Goal: Task Accomplishment & Management: Manage account settings

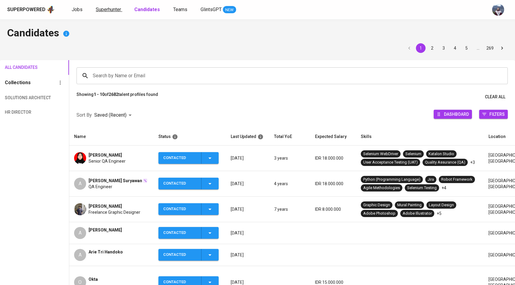
scroll to position [42, 0]
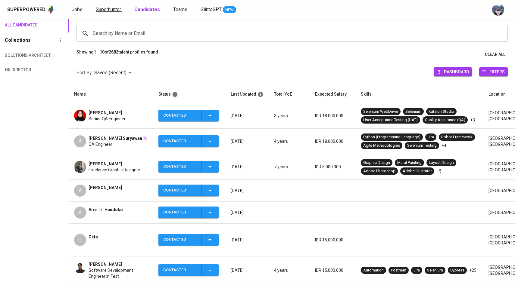
click at [111, 7] on span "Superhunter" at bounding box center [108, 10] width 25 height 6
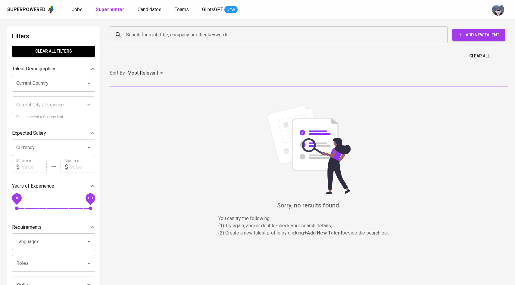
click at [128, 31] on input "Search for a job title, company or other keywords" at bounding box center [279, 34] width 311 height 11
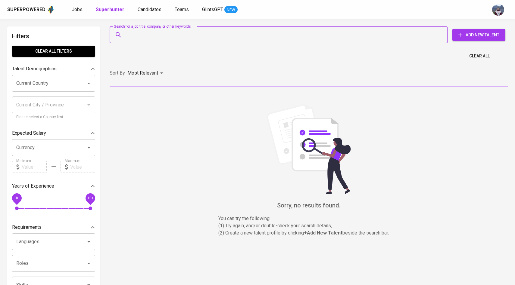
paste input "[EMAIL_ADDRESS][DOMAIN_NAME]"
type input "[EMAIL_ADDRESS][DOMAIN_NAME]"
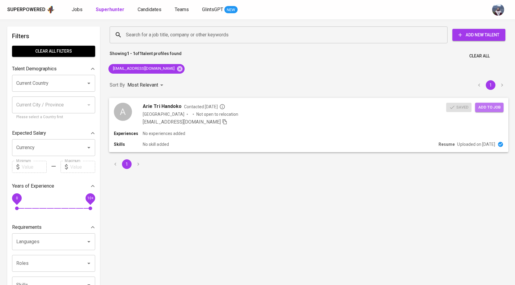
click at [494, 105] on span "Add to job" at bounding box center [489, 107] width 22 height 7
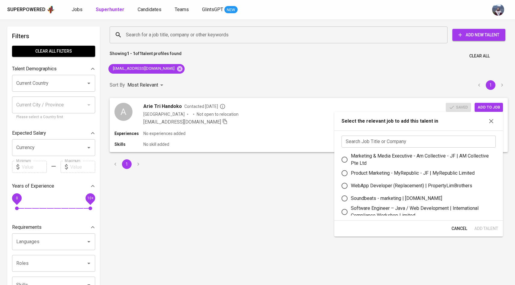
click at [433, 144] on input "text" at bounding box center [418, 142] width 154 height 12
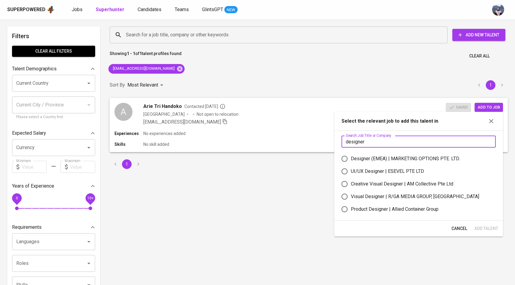
type input "designer"
click at [344, 158] on input "Designer (EMEA) | MARKETING OPTIONS PTE. LTD." at bounding box center [344, 159] width 13 height 13
radio input "true"
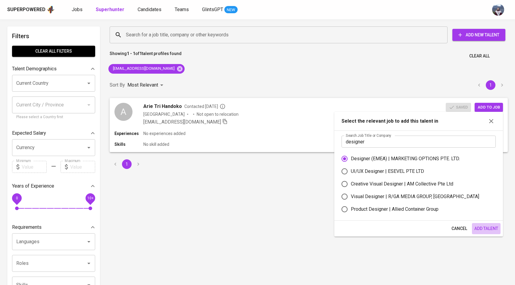
click at [482, 227] on span "Add Talent" at bounding box center [486, 229] width 24 height 8
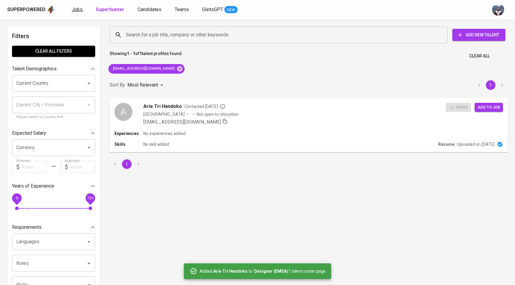
click at [80, 11] on span "Jobs" at bounding box center [77, 10] width 11 height 6
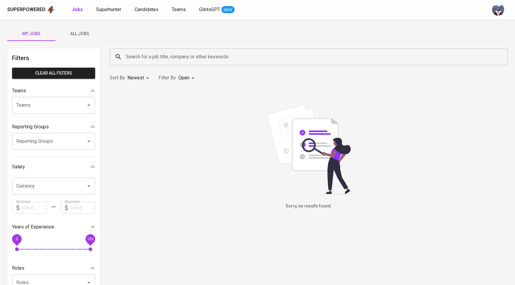
click at [83, 32] on span "All Jobs" at bounding box center [79, 34] width 41 height 8
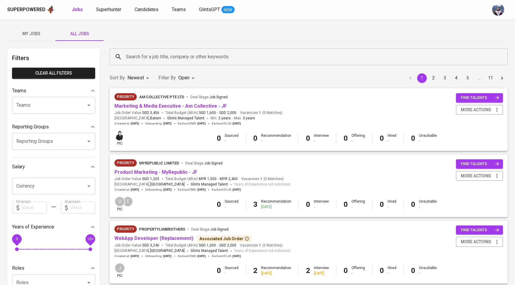
click at [152, 57] on input "Search for a job title, company or other keywords" at bounding box center [309, 56] width 371 height 11
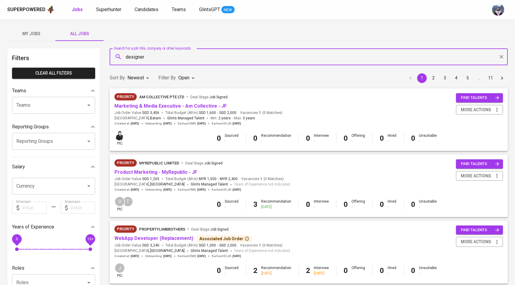
type input "designer"
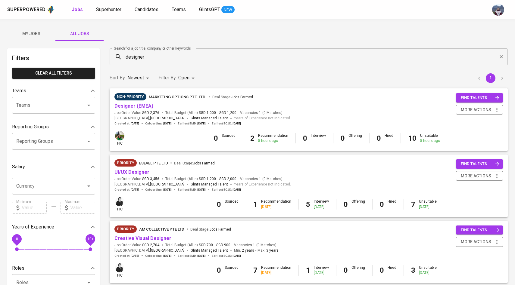
click at [139, 104] on link "Designer (EMEA)" at bounding box center [133, 106] width 39 height 6
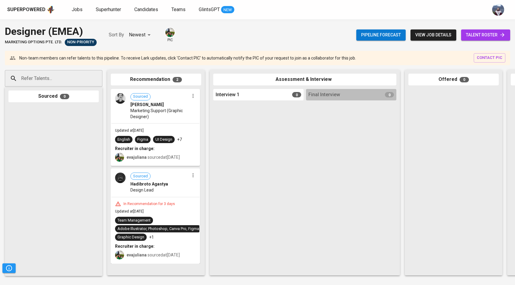
click at [497, 33] on span "talent roster" at bounding box center [485, 35] width 39 height 8
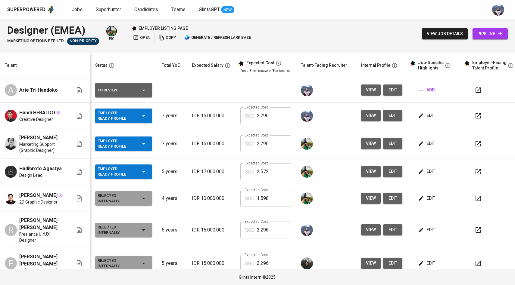
click at [400, 90] on button "edit" at bounding box center [392, 90] width 19 height 11
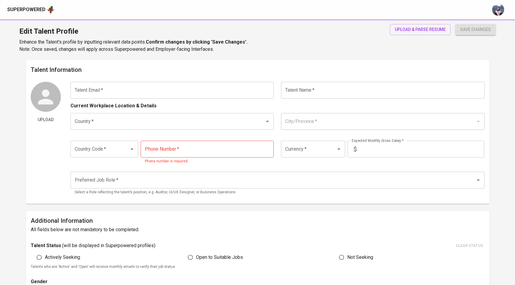
type input "[EMAIL_ADDRESS][DOMAIN_NAME]"
type input "Arie Tri Handoko"
type input "[GEOGRAPHIC_DATA]"
type input "+62"
type input "IDR"
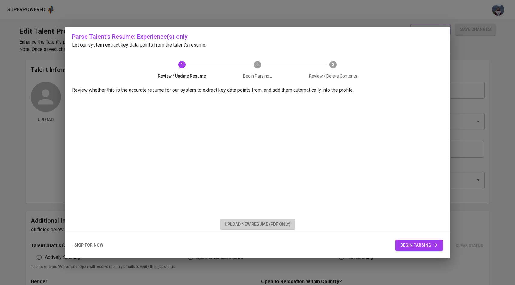
click at [254, 224] on span "upload new resume (pdf only)" at bounding box center [258, 225] width 66 height 8
click at [424, 247] on span "begin parsing" at bounding box center [419, 246] width 38 height 8
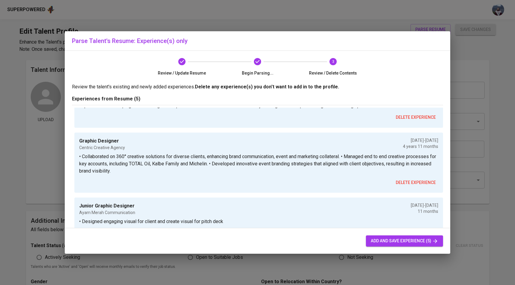
scroll to position [81, 0]
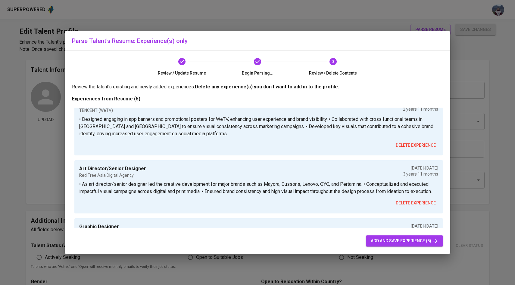
click at [392, 245] on button "add and save experience (5)" at bounding box center [404, 241] width 77 height 11
type input "+62"
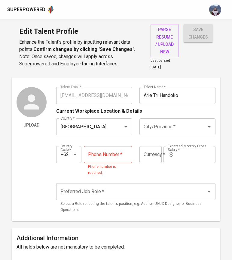
scroll to position [10, 0]
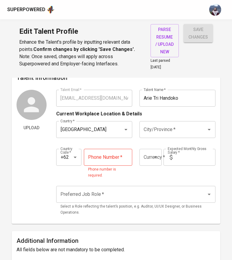
click at [119, 160] on input "tel" at bounding box center [108, 157] width 48 height 17
paste input "821-1009-5424"
type input "821-1009-5424"
click at [188, 154] on input "text" at bounding box center [195, 157] width 41 height 17
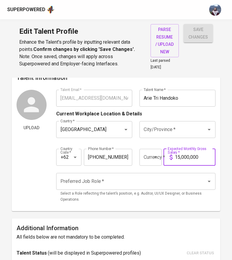
type input "15,000,000"
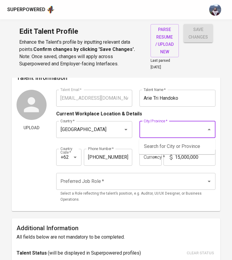
click at [186, 129] on input "City/Province   *" at bounding box center [169, 129] width 54 height 11
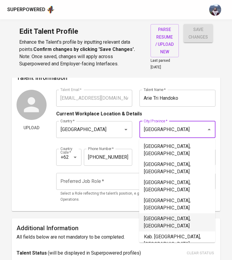
click at [176, 213] on li "Jakarta Utara, DKI Jakarta" at bounding box center [177, 222] width 76 height 18
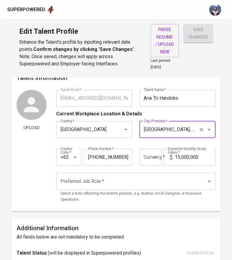
scroll to position [13, 0]
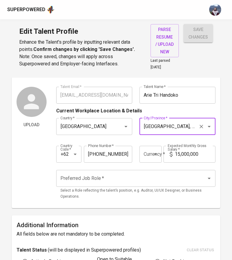
type input "Jakarta Utara, DKI Jakarta"
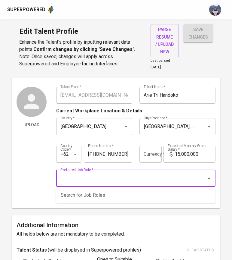
click at [144, 175] on input "Preferred Job Role   *" at bounding box center [128, 177] width 138 height 11
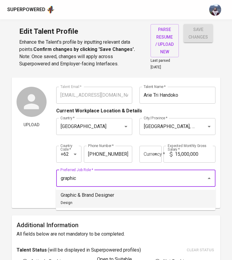
click at [142, 194] on li "Graphic & Brand Designer Design" at bounding box center [136, 199] width 160 height 18
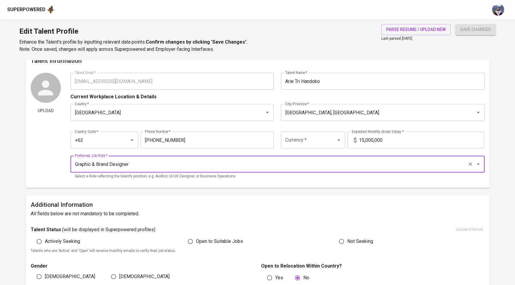
scroll to position [0, 0]
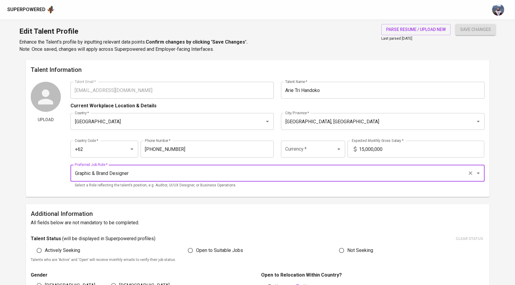
type input "Graphic & Brand Designer"
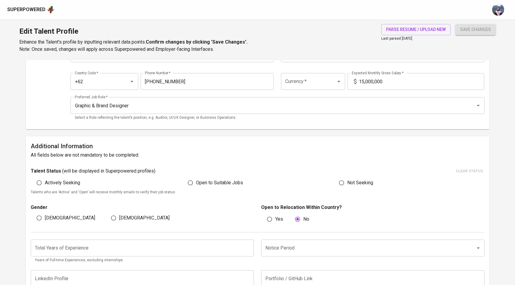
scroll to position [97, 0]
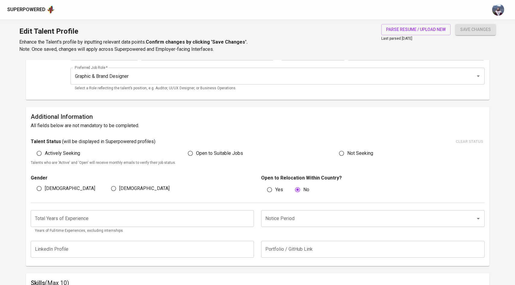
click at [471, 31] on span "save changes" at bounding box center [475, 30] width 31 height 8
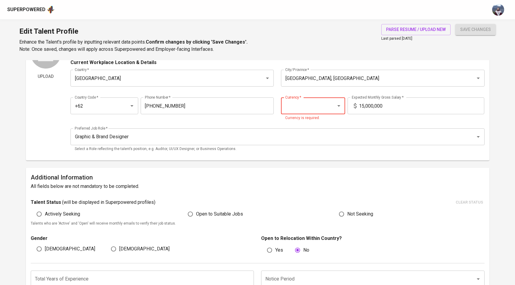
scroll to position [10, 0]
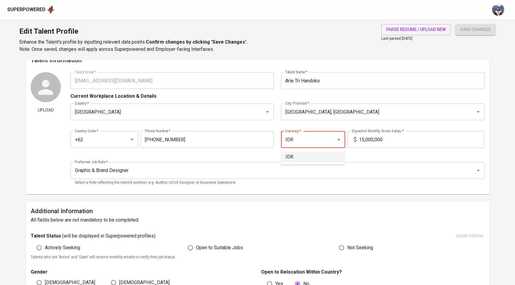
click at [315, 161] on li "IDR" at bounding box center [313, 157] width 64 height 11
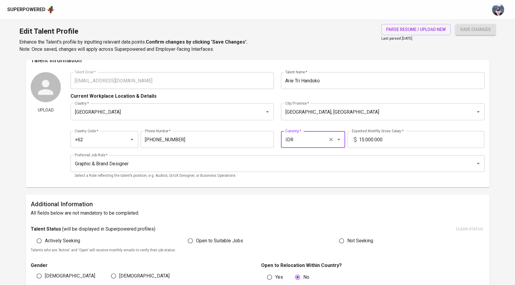
type input "IDR"
click at [469, 35] on div "save changes" at bounding box center [475, 38] width 40 height 29
click at [469, 26] on button "save changes" at bounding box center [475, 29] width 40 height 11
click at [468, 29] on span "save changes" at bounding box center [475, 30] width 31 height 8
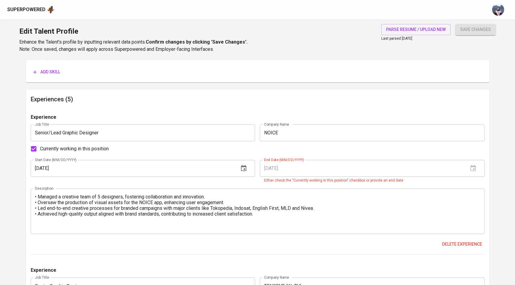
scroll to position [338, 0]
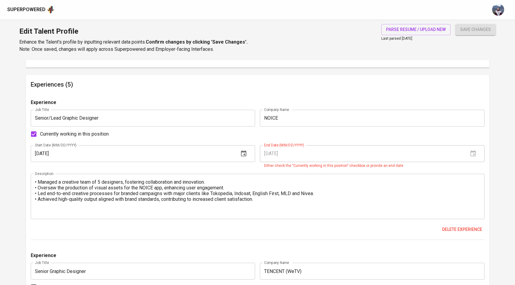
click at [33, 135] on input "Currently working in this position" at bounding box center [33, 134] width 13 height 13
checkbox input "false"
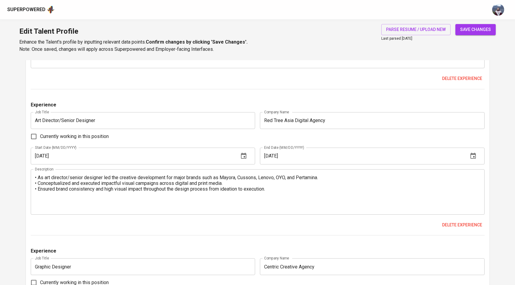
scroll to position [675, 0]
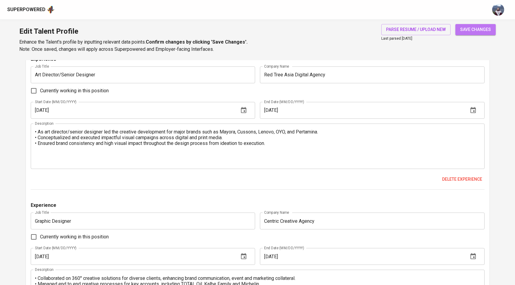
click at [485, 29] on span "save changes" at bounding box center [475, 30] width 31 height 8
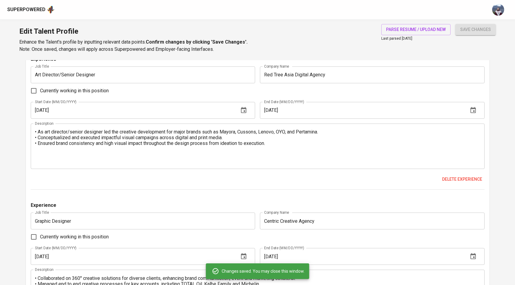
type input "6282110095424"
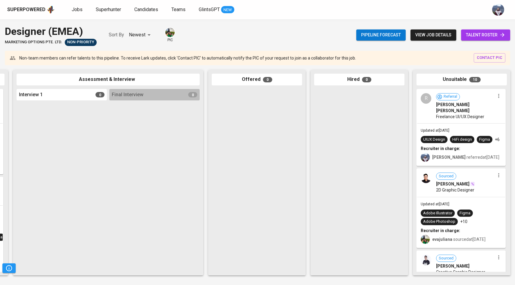
scroll to position [0, 202]
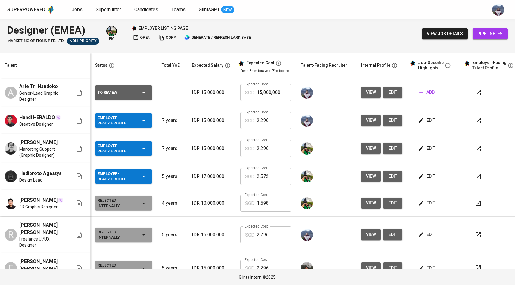
click at [476, 96] on icon "button" at bounding box center [477, 92] width 7 height 7
click at [478, 119] on icon "button" at bounding box center [477, 120] width 7 height 7
click at [420, 122] on icon "button" at bounding box center [421, 121] width 6 height 6
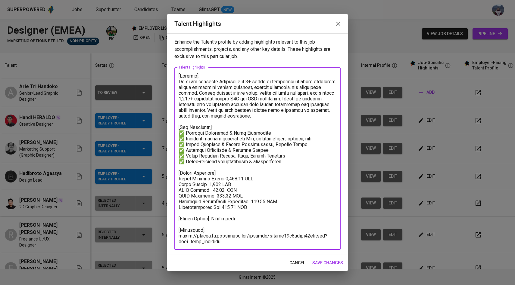
click at [196, 93] on textarea at bounding box center [257, 159] width 158 height 172
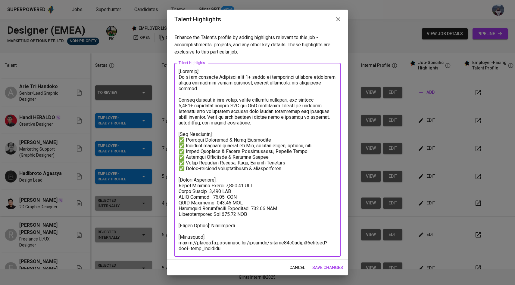
type textarea "[Summary]: He is an creative Designer with 7+ years of experience building impa…"
click at [321, 267] on span "save changes" at bounding box center [327, 268] width 31 height 8
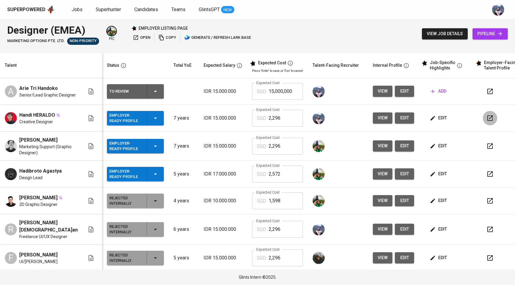
click at [486, 122] on icon "button" at bounding box center [489, 118] width 7 height 7
click at [420, 115] on td "edit" at bounding box center [446, 118] width 54 height 27
click at [430, 118] on icon "button" at bounding box center [433, 118] width 6 height 6
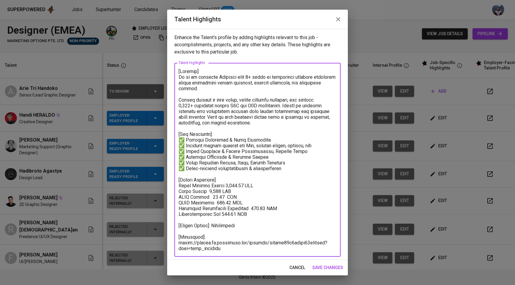
click at [179, 99] on textarea at bounding box center [257, 160] width 158 height 183
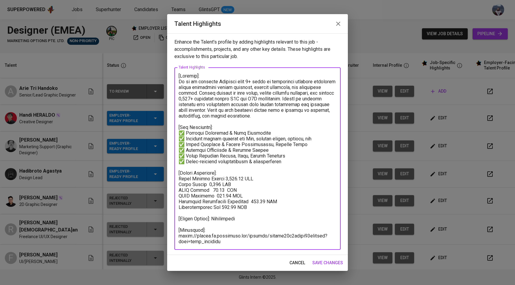
click at [320, 93] on textarea at bounding box center [257, 159] width 158 height 172
click at [180, 99] on textarea at bounding box center [257, 159] width 158 height 172
type textarea "[Summary]: He is an creative Designer with 7+ years of experience building impa…"
click at [323, 262] on span "save changes" at bounding box center [327, 263] width 31 height 8
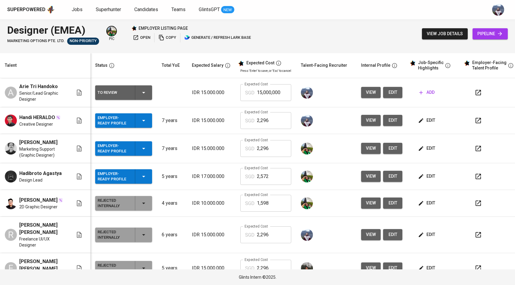
click at [478, 123] on icon "button" at bounding box center [477, 120] width 7 height 7
click at [422, 95] on icon "button" at bounding box center [421, 93] width 6 height 6
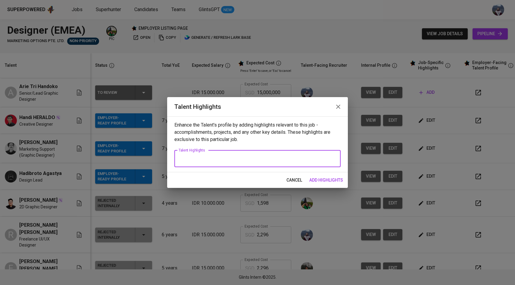
click at [233, 157] on textarea at bounding box center [257, 159] width 158 height 6
paste textarea "[Summary]: He is an creative Designer with 7+ years of experience building impa…"
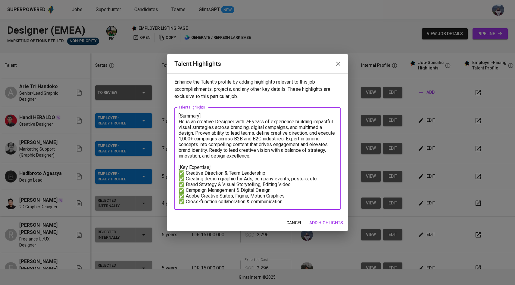
type textarea "[Summary]: He is an creative Designer with 7+ years of experience building impa…"
click at [322, 226] on span "add highlights" at bounding box center [326, 223] width 34 height 8
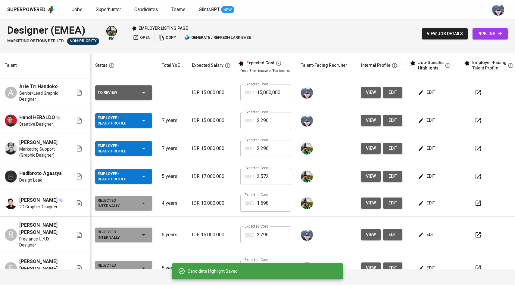
click at [421, 123] on icon "button" at bounding box center [421, 121] width 6 height 6
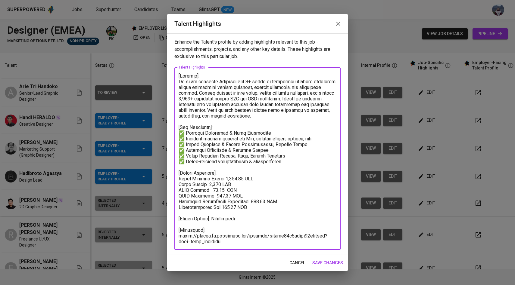
drag, startPoint x: 243, startPoint y: 219, endPoint x: 176, endPoint y: 174, distance: 81.0
click at [176, 173] on div "x Talent Highlights" at bounding box center [257, 158] width 166 height 183
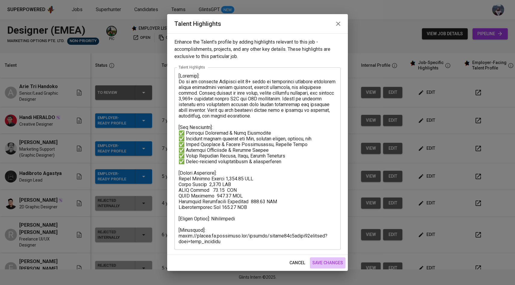
click at [327, 261] on span "save changes" at bounding box center [327, 263] width 31 height 8
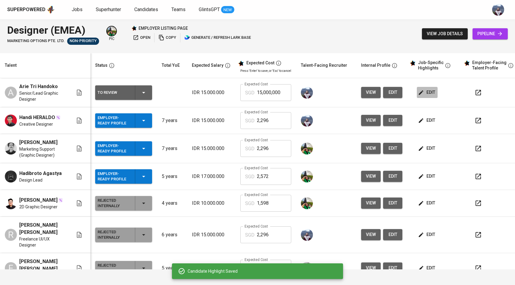
click at [421, 95] on icon "button" at bounding box center [421, 93] width 6 height 6
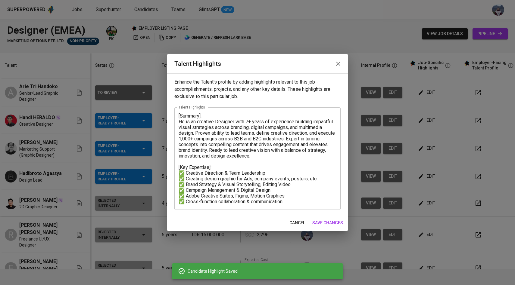
click at [297, 197] on textarea "[Summary]: He is an creative Designer with 7+ years of experience building impa…" at bounding box center [257, 159] width 158 height 92
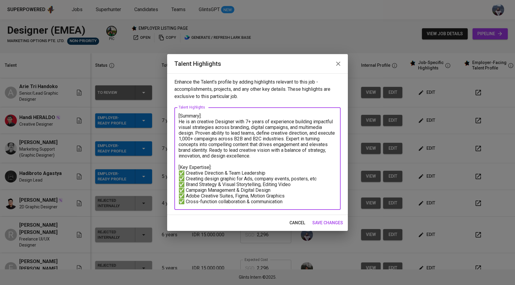
click at [293, 204] on textarea "[Summary]: He is an creative Designer with 7+ years of experience building impa…" at bounding box center [257, 159] width 158 height 92
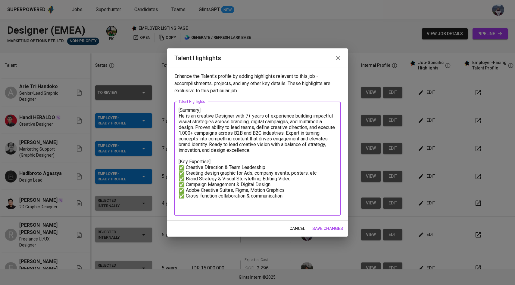
paste textarea "[Salary Breakdown]: Total Monthly Salary 2,295.29 SGD Basic Salary 1,690 SGD BP…"
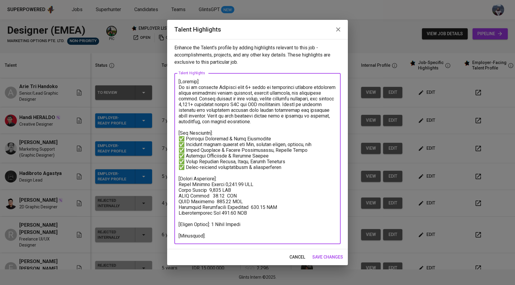
paste textarea "https://glints.sg.larksuite.com/minutes/obsgib833qldoy37f494sv3g?from=from_copy…"
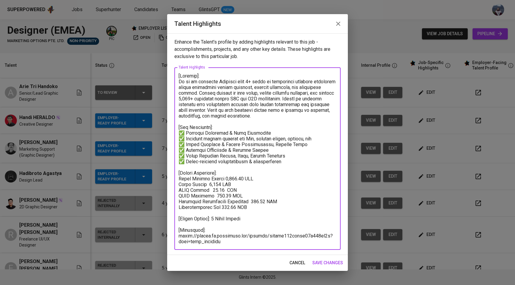
type textarea "[Summary]: He is an creative Designer with 7+ years of experience building impa…"
click at [322, 262] on span "save changes" at bounding box center [327, 263] width 31 height 8
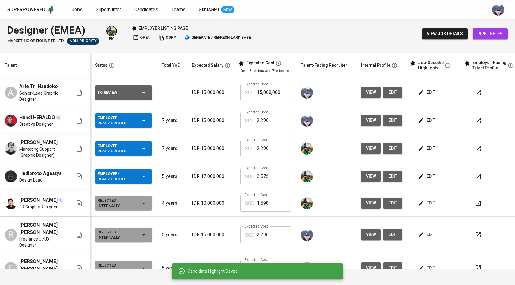
click at [426, 90] on span "edit" at bounding box center [427, 93] width 16 height 8
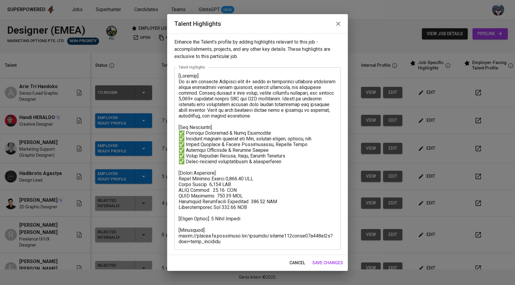
click at [250, 121] on textarea at bounding box center [257, 159] width 158 height 172
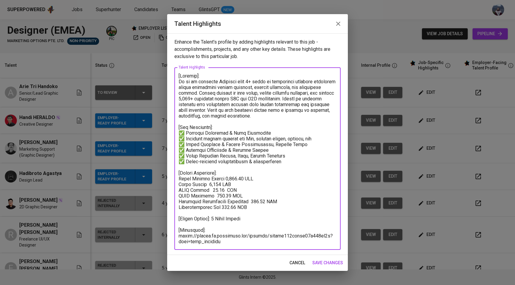
drag, startPoint x: 251, startPoint y: 116, endPoint x: 201, endPoint y: 83, distance: 60.3
click at [200, 83] on textarea at bounding box center [257, 159] width 158 height 172
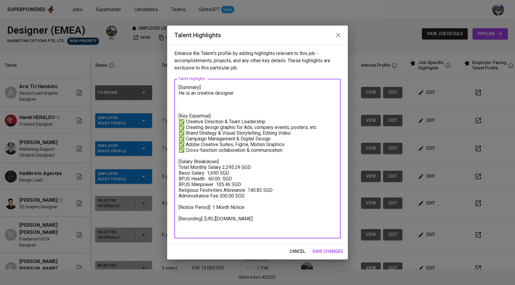
paste textarea "https://glints.sg.larksuite.com/minutes/obsgib833qldoy37f494sv3g?from=from_copy…"
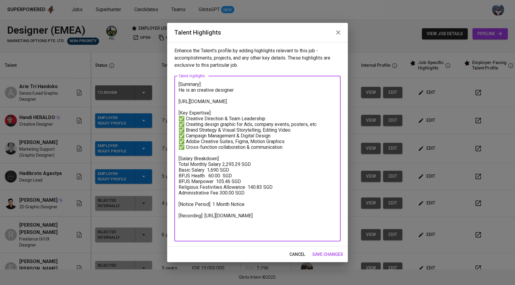
drag, startPoint x: 224, startPoint y: 108, endPoint x: 178, endPoint y: 102, distance: 46.1
click at [178, 102] on textarea "[Summary]: He is an creative designer https://glints.sg.larksuite.com/minutes/o…" at bounding box center [257, 159] width 158 height 154
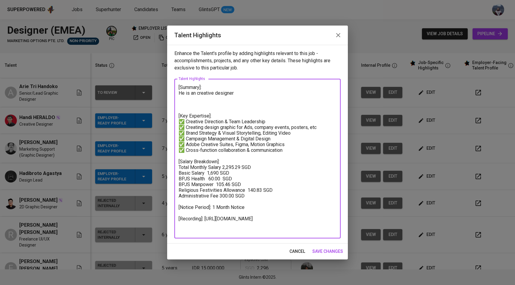
click at [233, 94] on textarea "[Summary]: He is an creative designer [Key Expertise]: ✅ Creative Direction & T…" at bounding box center [257, 159] width 158 height 149
drag, startPoint x: 237, startPoint y: 94, endPoint x: 194, endPoint y: 94, distance: 43.3
click at [194, 94] on textarea "[Summary]: He is an creative designer [Key Expertise]: ✅ Creative Direction & T…" at bounding box center [257, 159] width 158 height 149
paste textarea "He is a professional creative designer with over 5 years of experience, having …"
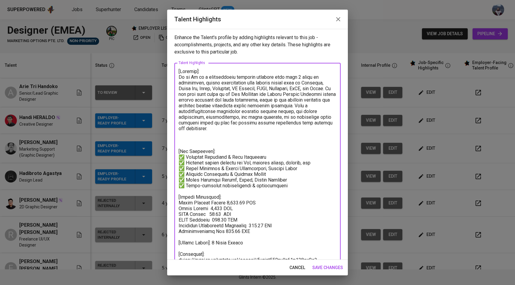
click at [190, 77] on textarea at bounding box center [257, 169] width 158 height 200
click at [304, 90] on textarea at bounding box center [257, 169] width 158 height 200
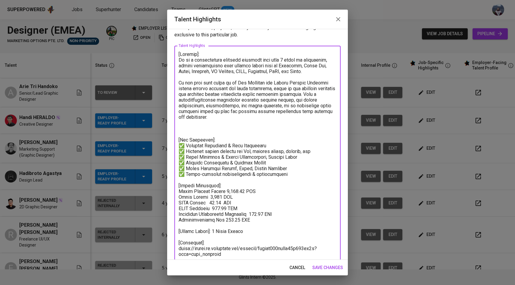
scroll to position [18, 0]
click at [229, 129] on textarea at bounding box center [257, 154] width 158 height 206
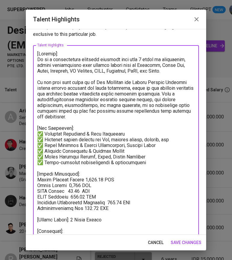
click at [140, 138] on textarea at bounding box center [116, 148] width 158 height 194
click at [175, 138] on textarea at bounding box center [116, 148] width 158 height 194
click at [154, 140] on textarea at bounding box center [116, 148] width 158 height 194
click at [113, 140] on textarea at bounding box center [116, 148] width 158 height 194
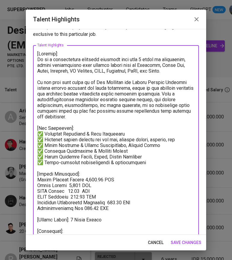
click at [158, 139] on textarea at bounding box center [116, 148] width 158 height 194
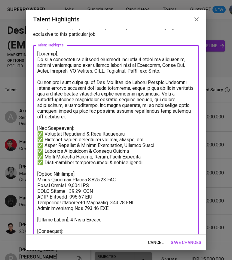
click at [91, 88] on textarea at bounding box center [116, 148] width 158 height 194
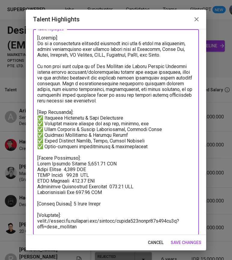
scroll to position [36, 0]
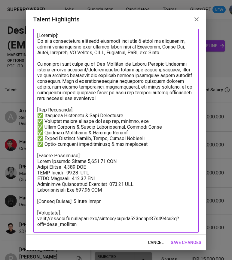
click at [153, 120] on textarea at bounding box center [116, 130] width 158 height 194
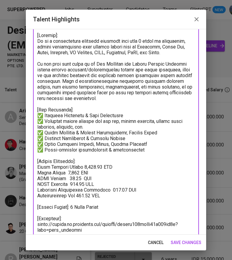
click at [119, 129] on textarea at bounding box center [116, 133] width 158 height 200
click at [144, 133] on textarea at bounding box center [116, 133] width 158 height 200
drag, startPoint x: 155, startPoint y: 132, endPoint x: 132, endPoint y: 133, distance: 22.9
click at [132, 133] on textarea at bounding box center [116, 133] width 158 height 200
click at [151, 132] on textarea at bounding box center [116, 133] width 158 height 200
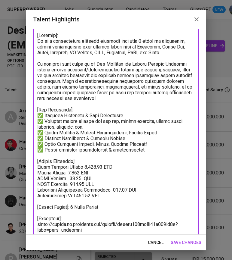
click at [134, 137] on textarea at bounding box center [116, 133] width 158 height 200
click at [147, 146] on textarea at bounding box center [116, 133] width 158 height 200
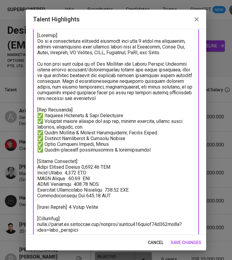
drag, startPoint x: 108, startPoint y: 142, endPoint x: 45, endPoint y: 143, distance: 62.6
click at [45, 143] on textarea at bounding box center [116, 133] width 158 height 200
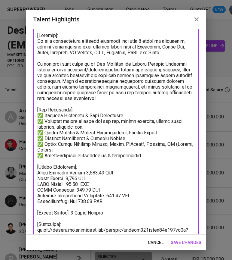
click at [186, 147] on textarea at bounding box center [116, 136] width 158 height 206
click at [130, 150] on textarea at bounding box center [116, 136] width 158 height 206
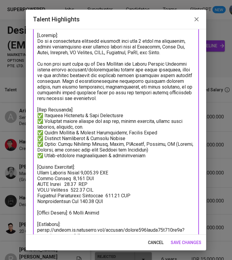
click at [148, 158] on textarea at bounding box center [116, 136] width 158 height 206
click at [125, 89] on textarea at bounding box center [116, 136] width 158 height 206
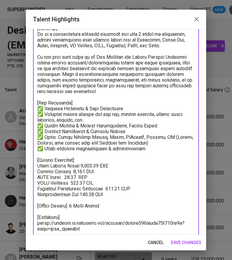
drag, startPoint x: 147, startPoint y: 147, endPoint x: 48, endPoint y: 147, distance: 98.7
click at [48, 147] on textarea at bounding box center [116, 129] width 158 height 206
click at [145, 147] on textarea at bounding box center [116, 129] width 158 height 206
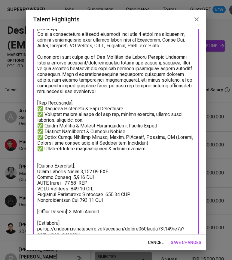
drag, startPoint x: 43, startPoint y: 148, endPoint x: 37, endPoint y: 148, distance: 6.0
click at [37, 148] on div "x Talent Highlights" at bounding box center [116, 131] width 166 height 223
click at [43, 154] on textarea at bounding box center [116, 132] width 158 height 212
paste textarea "✅"
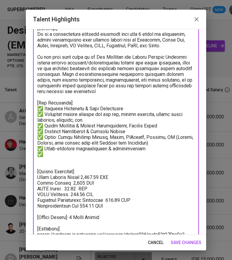
paste textarea "✅"
click at [101, 153] on textarea at bounding box center [116, 134] width 158 height 217
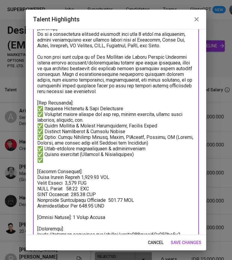
type textarea "[Summary]: He is a professional creative designer with over 5 years of experien…"
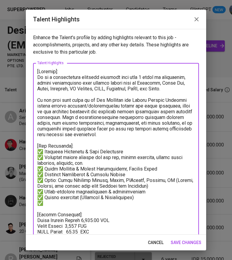
scroll to position [43, 0]
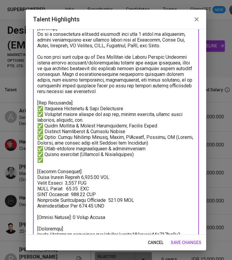
drag, startPoint x: 134, startPoint y: 157, endPoint x: 74, endPoint y: 154, distance: 59.3
click at [74, 154] on textarea at bounding box center [116, 134] width 158 height 217
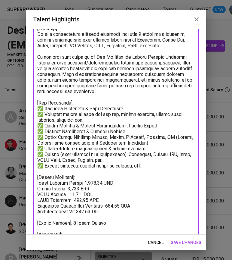
click at [59, 164] on textarea at bounding box center [116, 137] width 158 height 223
drag, startPoint x: 83, startPoint y: 166, endPoint x: 50, endPoint y: 166, distance: 32.8
click at [50, 166] on textarea at bounding box center [116, 137] width 158 height 223
click at [104, 166] on textarea at bounding box center [116, 137] width 158 height 223
drag, startPoint x: 105, startPoint y: 167, endPoint x: 59, endPoint y: 164, distance: 46.4
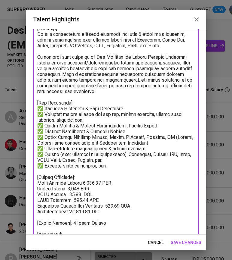
click at [58, 165] on textarea at bounding box center [116, 137] width 158 height 223
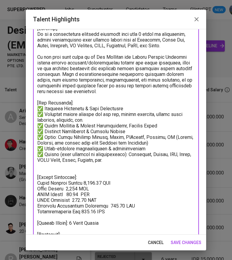
click at [118, 117] on textarea at bounding box center [116, 137] width 158 height 223
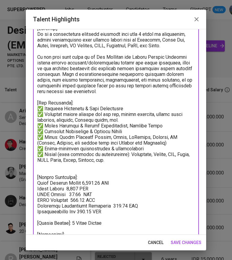
click at [108, 119] on textarea at bounding box center [116, 137] width 158 height 223
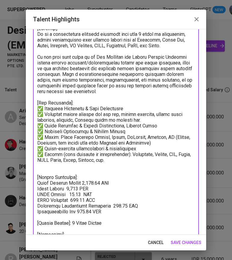
click at [107, 183] on textarea at bounding box center [116, 137] width 158 height 223
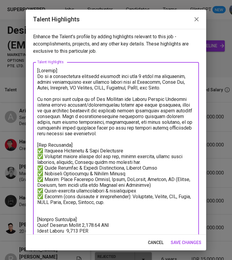
scroll to position [0, 0]
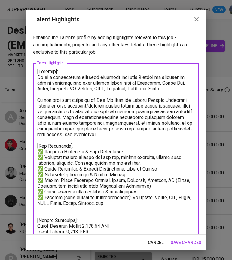
type textarea "[Summary]: He is a professional creative designer with over 5 years of experien…"
click at [182, 241] on span "save changes" at bounding box center [186, 243] width 31 height 8
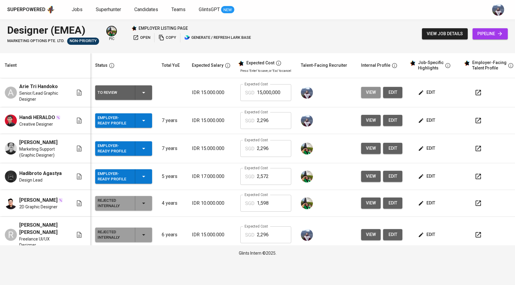
click at [232, 95] on span "view" at bounding box center [371, 93] width 10 height 8
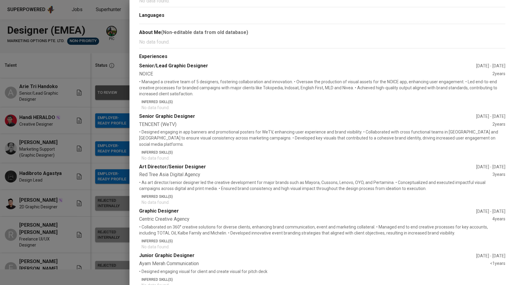
scroll to position [105, 0]
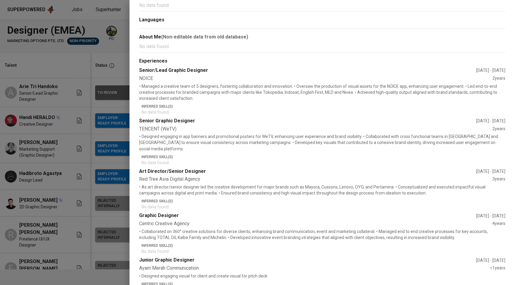
click at [88, 127] on div at bounding box center [257, 142] width 515 height 285
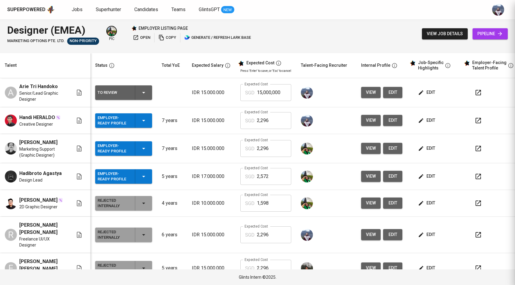
scroll to position [0, 0]
click at [145, 89] on icon "button" at bounding box center [143, 92] width 7 height 7
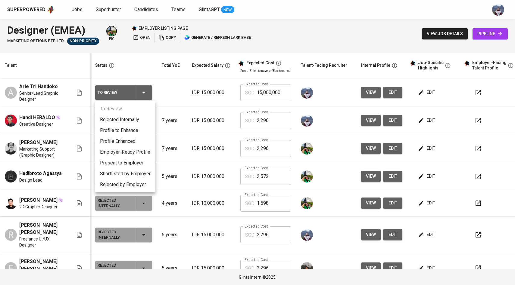
click at [139, 149] on li "Employer-Ready Profile" at bounding box center [125, 152] width 60 height 11
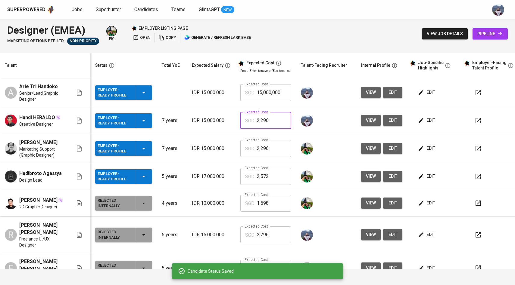
drag, startPoint x: 270, startPoint y: 122, endPoint x: 243, endPoint y: 122, distance: 26.8
click at [232, 122] on div "SGD 2,296 Expected Cost" at bounding box center [265, 120] width 51 height 17
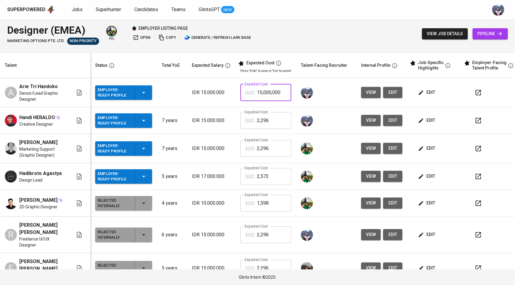
drag, startPoint x: 283, startPoint y: 94, endPoint x: 227, endPoint y: 93, distance: 56.6
click at [227, 93] on tr "A Arie Tri Handoko Senior/Lead Graphic Designer Employer-Ready Profile IDR 15.0…" at bounding box center [260, 92] width 521 height 29
paste input "2,296"
type input "2,296"
click at [232, 92] on span "edit" at bounding box center [393, 93] width 10 height 8
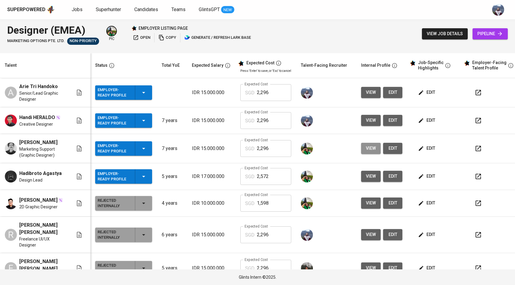
click at [232, 149] on button "view" at bounding box center [371, 148] width 20 height 11
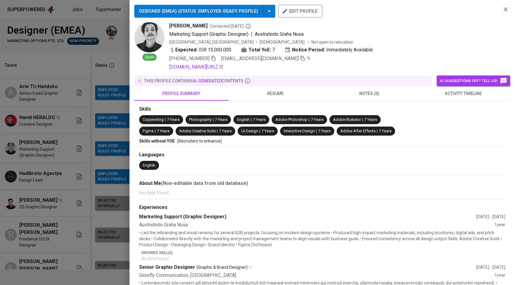
click at [105, 147] on div at bounding box center [257, 142] width 515 height 285
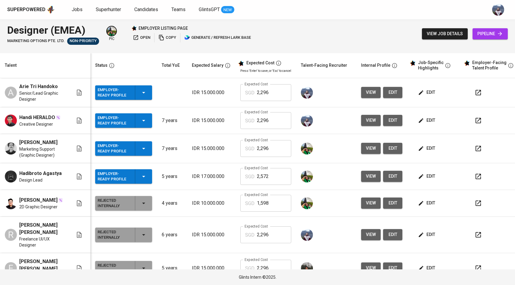
click at [232, 117] on button "view" at bounding box center [371, 120] width 20 height 11
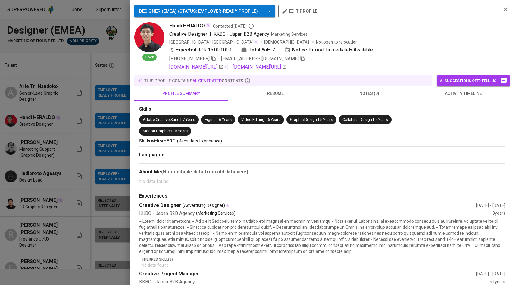
click at [100, 155] on div at bounding box center [257, 142] width 515 height 285
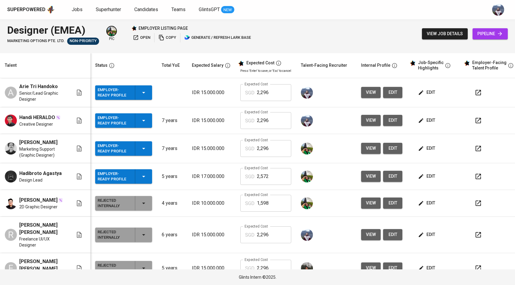
click at [232, 94] on span "edit" at bounding box center [427, 93] width 16 height 8
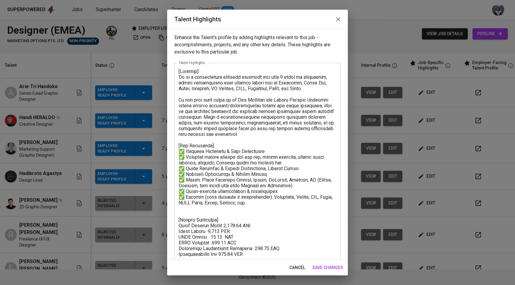
scroll to position [42, 0]
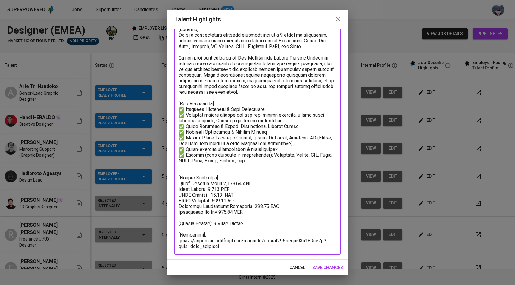
click at [232, 171] on textarea at bounding box center [257, 137] width 158 height 223
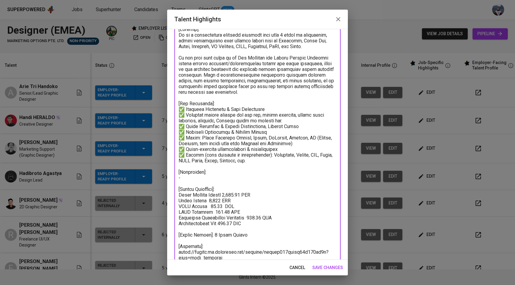
paste textarea "https://glints.sg.larksuite.com/file/YjhDbeFMfosuQ6xB8pDliQxAg4f?from=from_copy…"
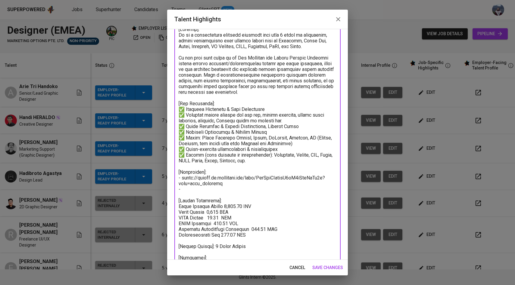
paste textarea "https://www.behance.net/arietrihandoko"
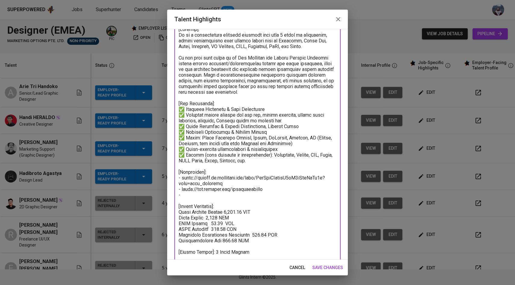
paste textarea "https://dribbble.com/arietrihandoko"
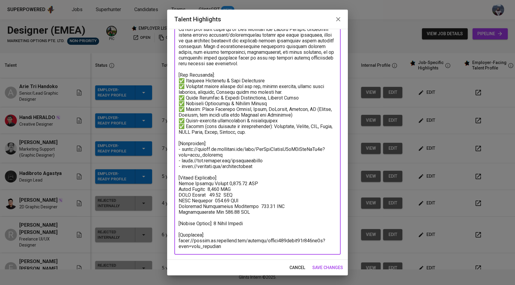
type textarea "[Summary]: He is a professional creative designer with over 5 years of experien…"
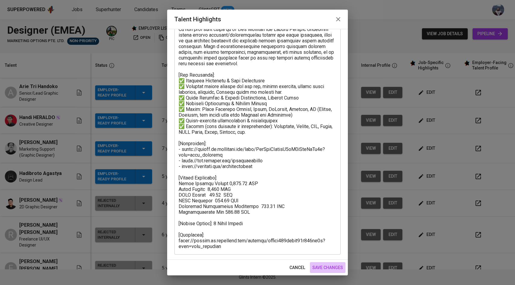
click at [232, 259] on span "save changes" at bounding box center [327, 268] width 31 height 8
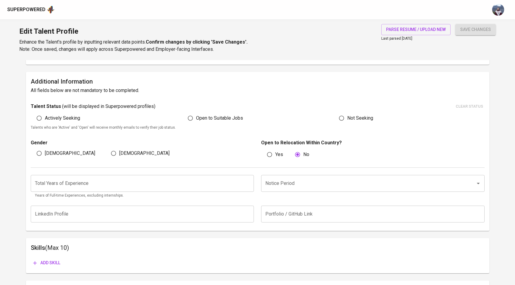
scroll to position [138, 0]
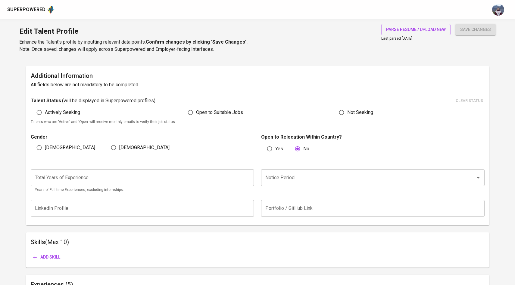
click at [163, 184] on input "number" at bounding box center [142, 177] width 223 height 17
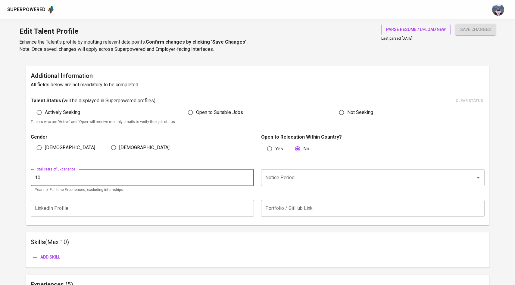
click at [282, 184] on div "Notice Period" at bounding box center [372, 177] width 223 height 17
type input "10"
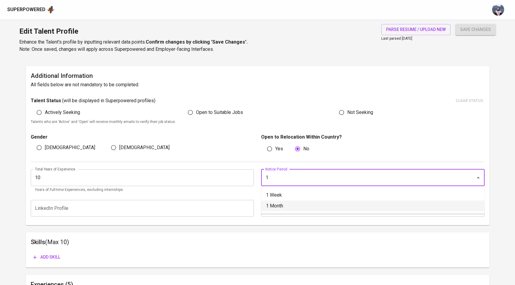
click at [287, 209] on li "1 Month" at bounding box center [372, 206] width 223 height 11
type input "1 Month"
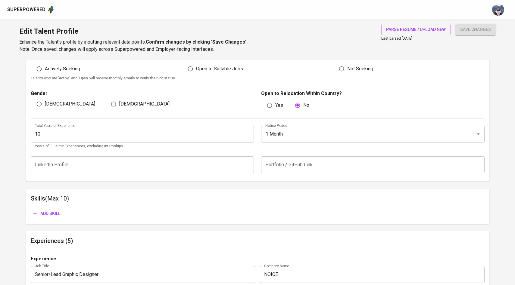
scroll to position [188, 0]
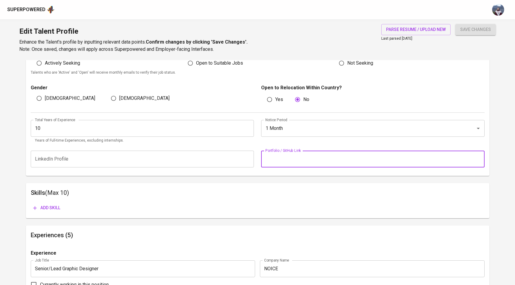
click at [278, 163] on input "text" at bounding box center [372, 159] width 223 height 17
paste input "[URL][DOMAIN_NAME]"
type input "[URL][DOMAIN_NAME]"
click at [455, 24] on button "save changes" at bounding box center [475, 29] width 40 height 11
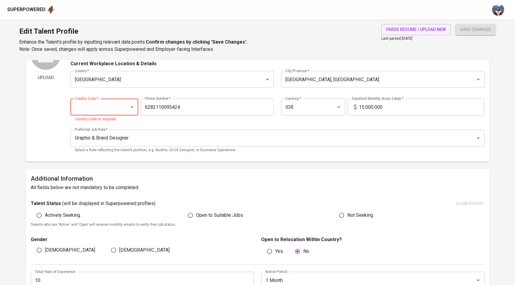
scroll to position [0, 0]
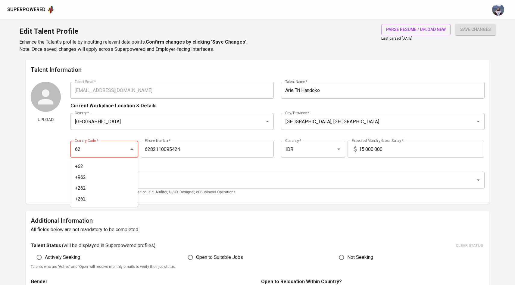
type input "62"
click at [207, 171] on div "Preferred Job Role   * Graphic & Brand Designer Preferred Job Role * Select a R…" at bounding box center [277, 183] width 414 height 31
click at [129, 150] on icon "Open" at bounding box center [131, 149] width 7 height 7
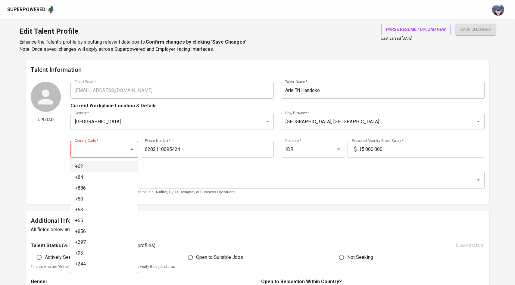
click at [117, 165] on li "+62" at bounding box center [104, 166] width 68 height 11
type input "+62"
type input "[PHONE_NUMBER]"
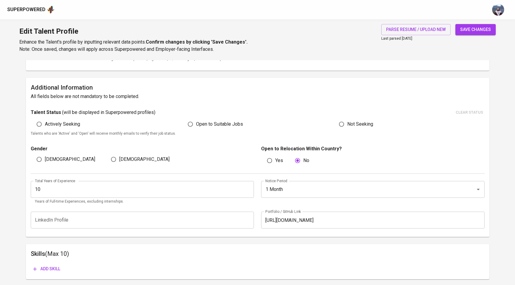
scroll to position [169, 0]
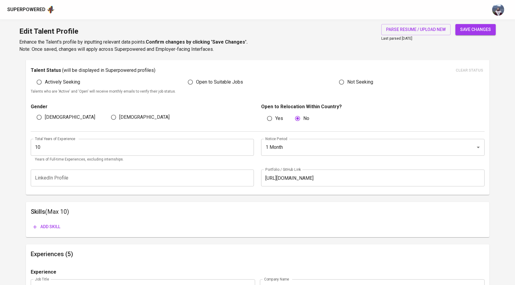
click at [463, 182] on input "https://glints.sg.larksuite.com/file/YjhDbeFMfosuQ6xB8pDliQxAg4f?from=from_copy…" at bounding box center [372, 178] width 223 height 17
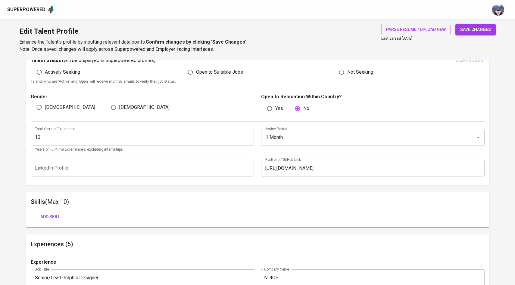
scroll to position [180, 0]
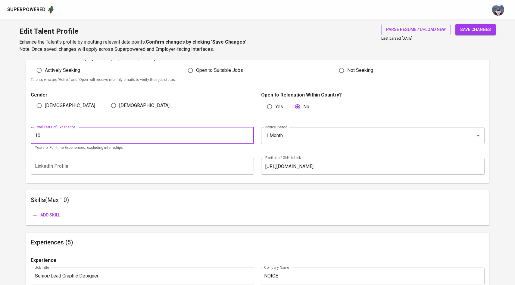
click at [213, 136] on input "10" at bounding box center [142, 135] width 223 height 17
click at [470, 26] on span "save changes" at bounding box center [475, 30] width 31 height 8
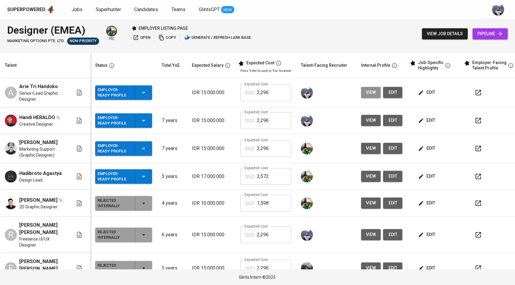
click at [368, 94] on span "view" at bounding box center [371, 93] width 10 height 8
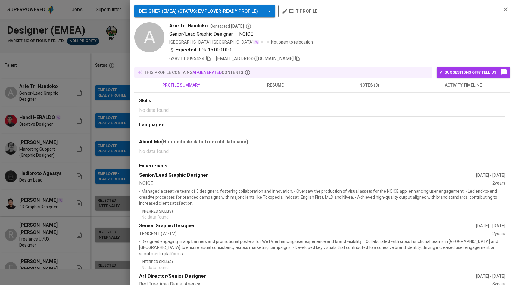
click at [98, 125] on div at bounding box center [257, 142] width 515 height 285
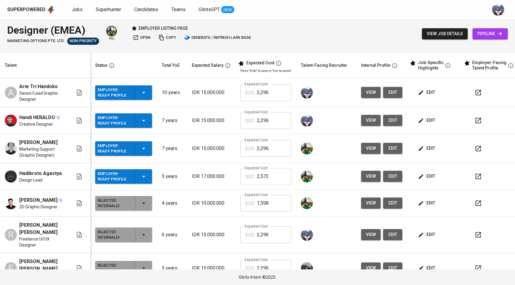
click at [368, 92] on span "view" at bounding box center [371, 93] width 10 height 8
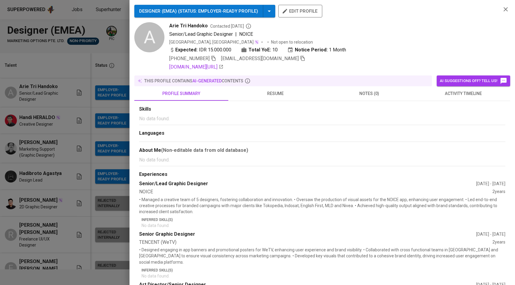
click at [91, 166] on div at bounding box center [257, 142] width 515 height 285
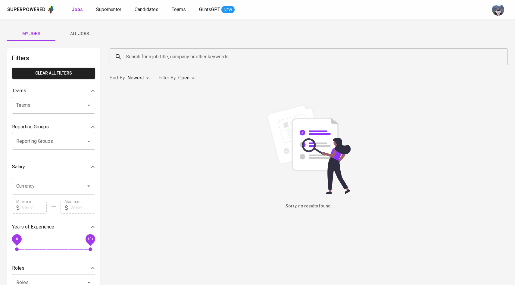
click at [84, 29] on button "All Jobs" at bounding box center [79, 33] width 48 height 14
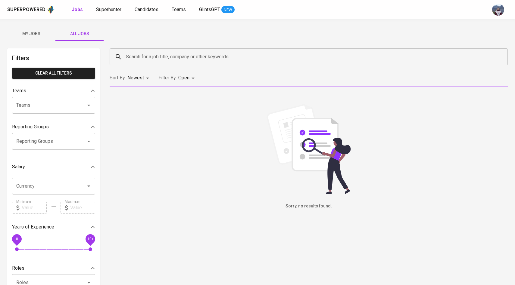
click at [129, 58] on input "Search for a job title, company or other keywords" at bounding box center [309, 56] width 371 height 11
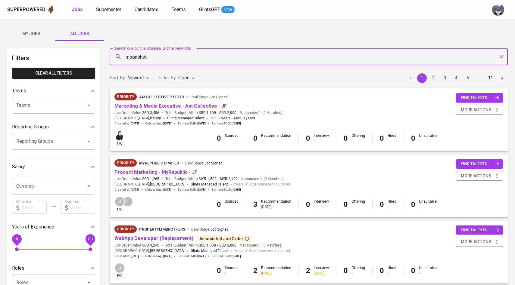
type input "moonshot"
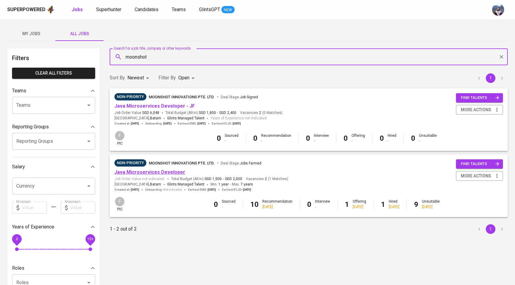
click at [147, 173] on link "Java Microservices Developer" at bounding box center [149, 172] width 71 height 6
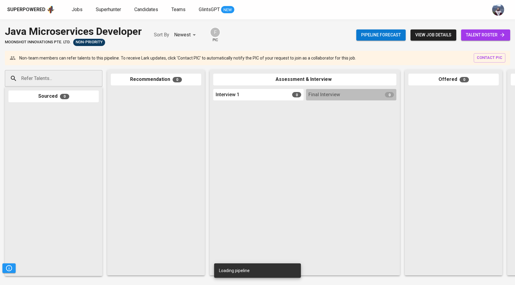
click at [471, 36] on span "talent roster" at bounding box center [485, 35] width 39 height 8
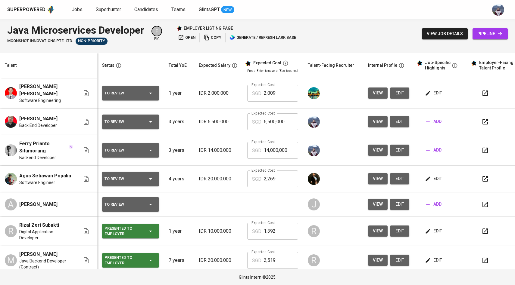
click at [390, 118] on button "edit" at bounding box center [399, 121] width 19 height 11
click at [426, 118] on span "add" at bounding box center [433, 122] width 15 height 8
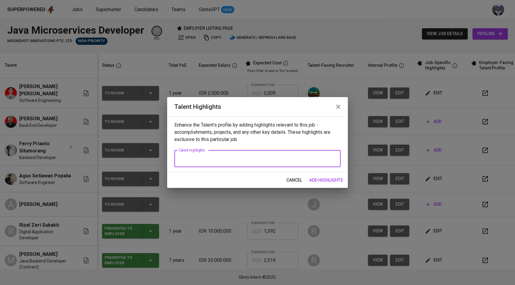
click at [267, 157] on textarea at bounding box center [257, 159] width 158 height 6
paste textarea ""1. More than 4 years of experience in Java Spring boot and microservices, In c…"
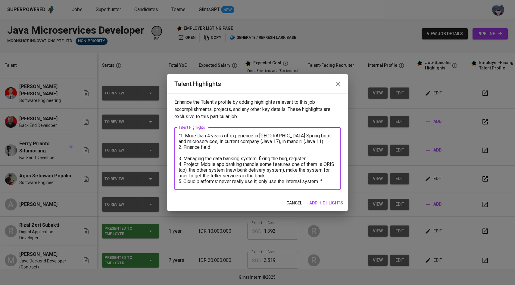
type textarea ""1. More than 4 years of experience in Java Spring boot and microservices, In c…"
click at [329, 200] on span "add highlights" at bounding box center [326, 204] width 34 height 8
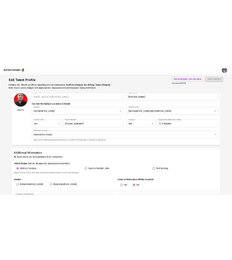
scroll to position [38, 0]
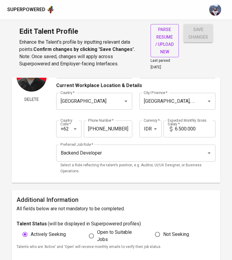
click at [170, 41] on span "parse resume / upload new" at bounding box center [165, 40] width 19 height 29
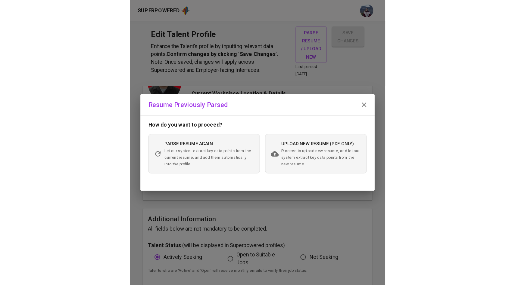
scroll to position [21, 0]
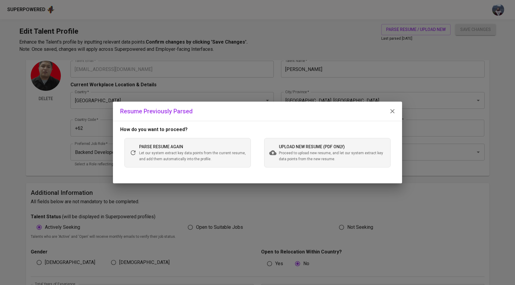
click at [328, 156] on span "Proceed to upload new resume, and let our system extract key data points from t…" at bounding box center [332, 156] width 107 height 12
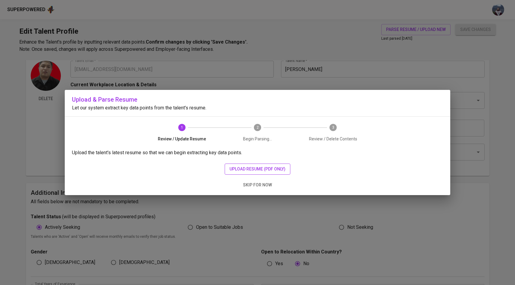
click at [252, 167] on span "upload resume (pdf only)" at bounding box center [257, 170] width 56 height 8
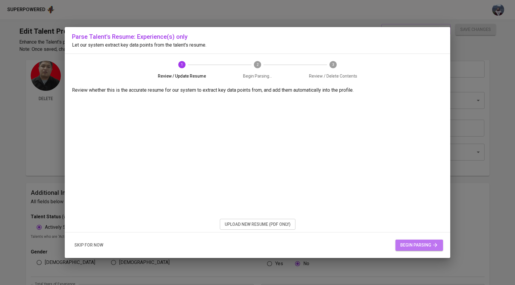
click at [412, 243] on span "begin parsing" at bounding box center [419, 246] width 38 height 8
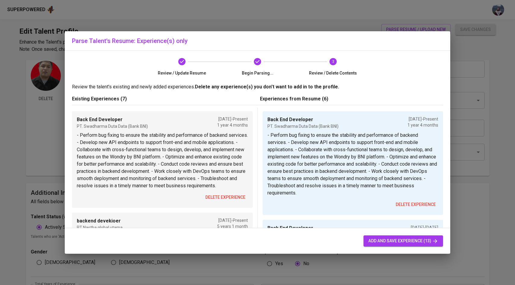
click at [388, 242] on span "add and save experience (13)" at bounding box center [403, 241] width 70 height 8
type input "Back End Developer"
type input "PT. Swadharma Duta Data (Bank BNI)"
type input "[DATE]"
type input "backend devekioer"
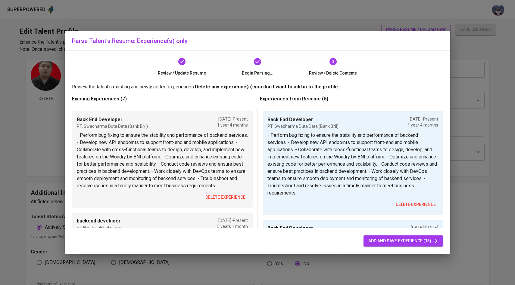
type input "PT Nastha global utama"
checkbox input "true"
type input "[DATE]"
type input "Binar Academy (Bank Mandiri)"
type input "12/01/2022"
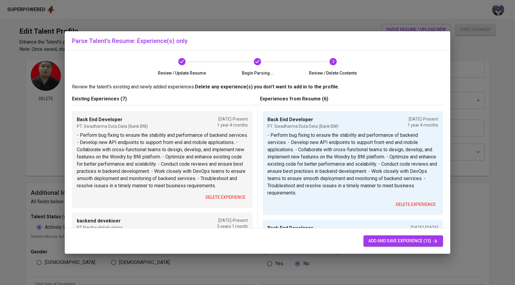
type input "04/01/2024"
type input "Binar Academy (Bank Mandiri)"
type input "12/01/2022"
type input "04/01/2024"
type input "Axiata Digital Labs"
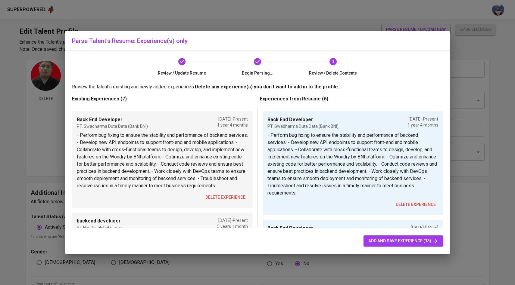
type input "09/01/2021"
type input "12/01/2022"
type input "Back End Developer"
type input "Axiata Digital Labs"
type input "09/01/2021"
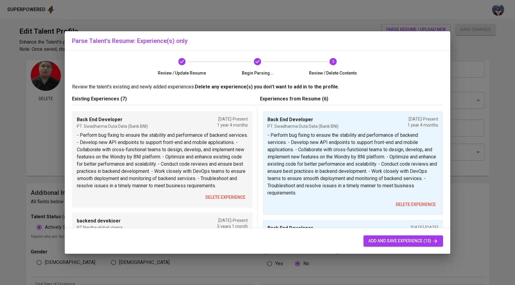
type input "12/01/2022"
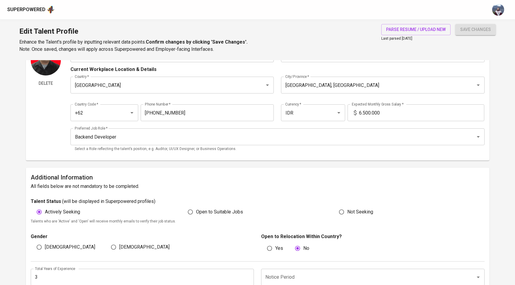
scroll to position [0, 0]
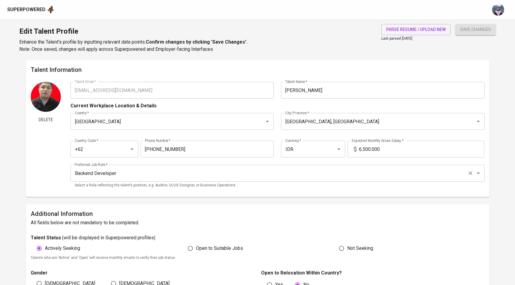
click at [283, 176] on input "Backend Developer" at bounding box center [269, 173] width 392 height 11
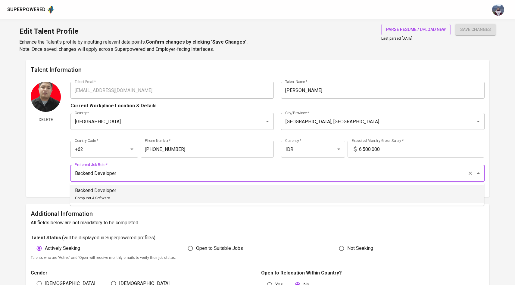
click at [286, 190] on li "Backend Developer Computer & Software" at bounding box center [277, 194] width 414 height 18
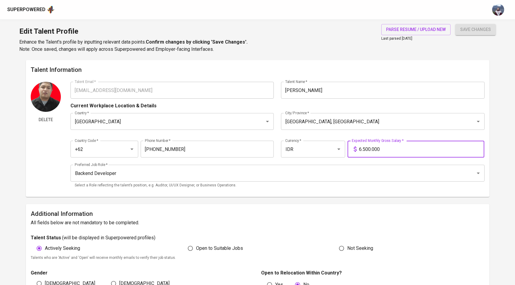
drag, startPoint x: 385, startPoint y: 152, endPoint x: 357, endPoint y: 151, distance: 28.0
click at [356, 151] on div "6.500.000 Expected Monthly Gross Salary *" at bounding box center [415, 149] width 137 height 17
drag, startPoint x: 386, startPoint y: 149, endPoint x: 334, endPoint y: 149, distance: 52.1
click at [334, 149] on div "Country Code   * +62 Country Code * Phone Number   * 878-8728-1657 Phone Number…" at bounding box center [277, 148] width 414 height 28
type input "15.000.000"
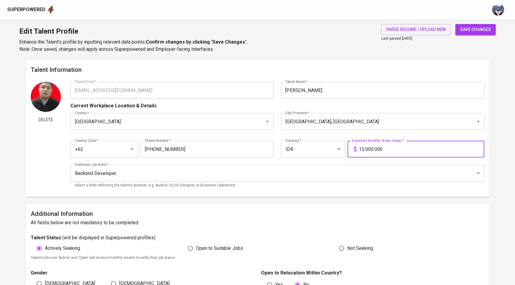
click at [473, 30] on span "save changes" at bounding box center [475, 30] width 31 height 8
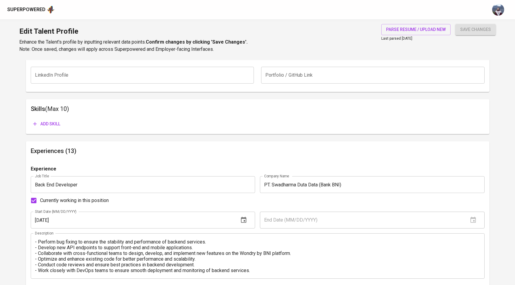
scroll to position [245, 0]
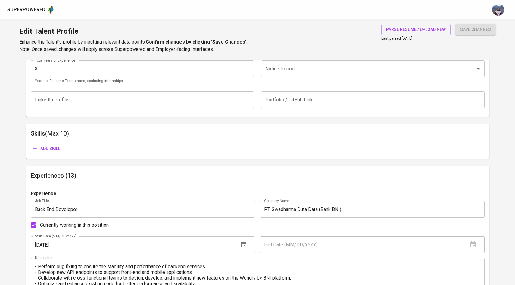
click at [289, 69] on input "Notice Period" at bounding box center [364, 68] width 201 height 11
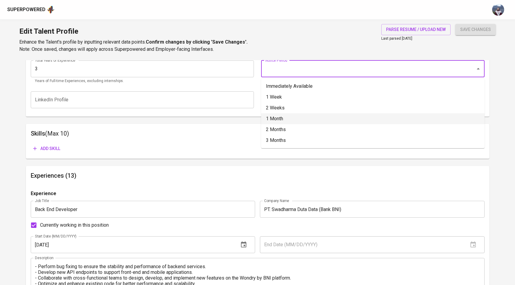
click at [285, 118] on li "1 Month" at bounding box center [372, 118] width 223 height 11
type input "1 Month"
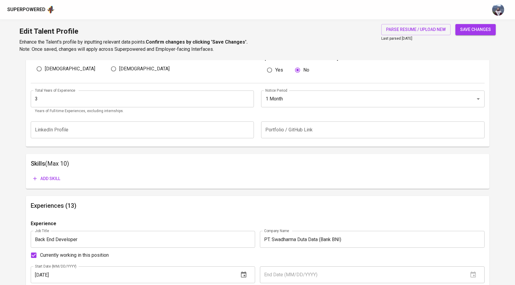
scroll to position [203, 0]
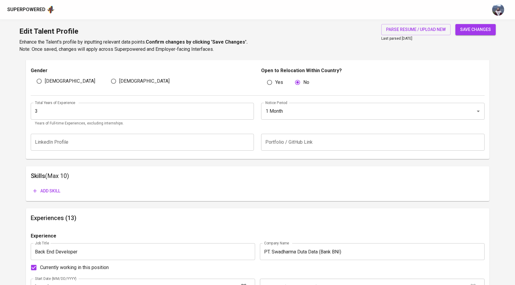
click at [466, 28] on span "save changes" at bounding box center [475, 30] width 31 height 8
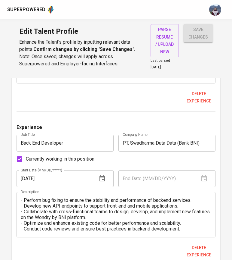
scroll to position [503, 0]
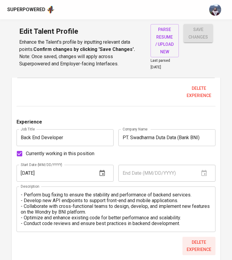
click at [200, 238] on span "Delete experience" at bounding box center [199, 245] width 28 height 15
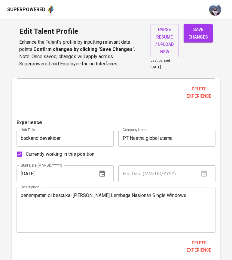
scroll to position [557, 0]
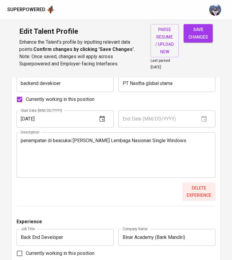
click at [197, 188] on span "Delete experience" at bounding box center [199, 191] width 28 height 15
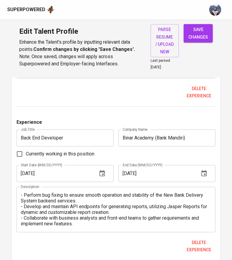
scroll to position [668, 0]
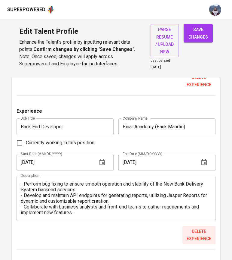
click at [198, 228] on span "Delete experience" at bounding box center [199, 235] width 28 height 15
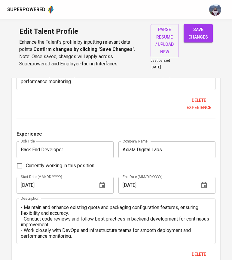
scroll to position [57, 0]
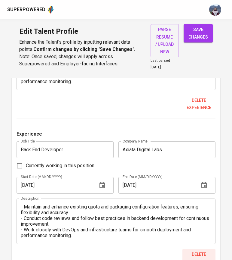
click at [204, 251] on span "Delete experience" at bounding box center [199, 257] width 28 height 15
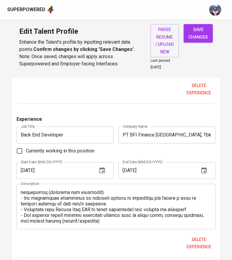
scroll to position [65, 0]
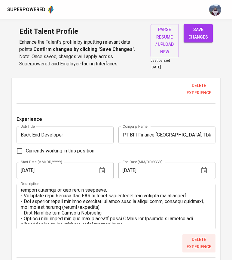
click at [198, 236] on span "Delete experience" at bounding box center [199, 243] width 28 height 15
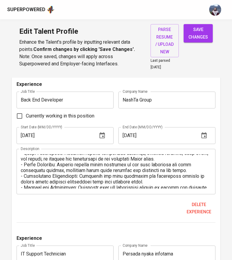
scroll to position [1176, 0]
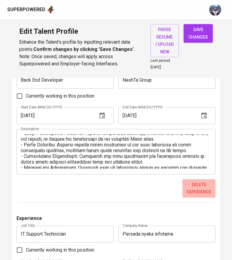
click at [195, 186] on span "Delete experience" at bounding box center [199, 188] width 28 height 15
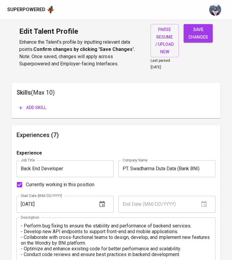
scroll to position [299, 0]
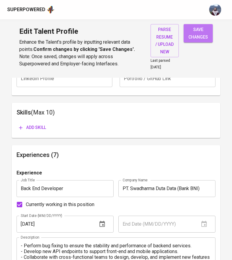
click at [200, 31] on span "save changes" at bounding box center [199, 33] width 20 height 15
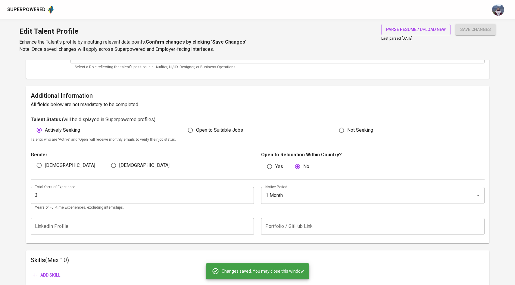
scroll to position [105, 0]
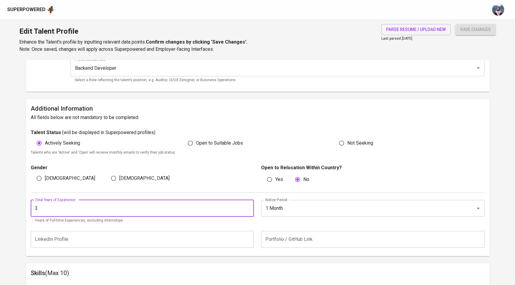
drag, startPoint x: 57, startPoint y: 213, endPoint x: 29, endPoint y: 213, distance: 27.4
click at [29, 213] on div "Additional Information All fields below are not mandatory to be completed. Tale…" at bounding box center [257, 177] width 463 height 157
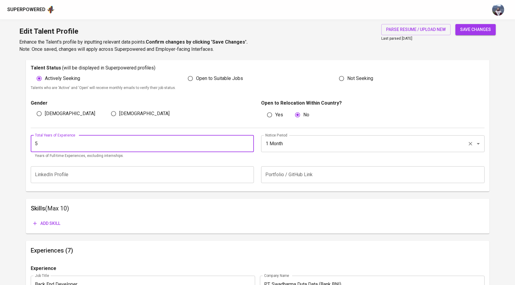
scroll to position [203, 0]
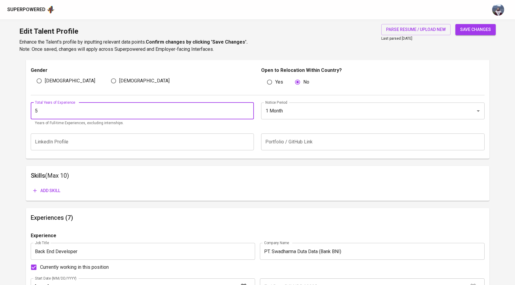
type input "5"
click at [48, 192] on span "Add skill" at bounding box center [46, 191] width 27 height 8
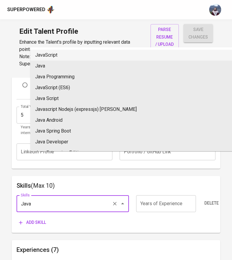
scroll to position [57, 0]
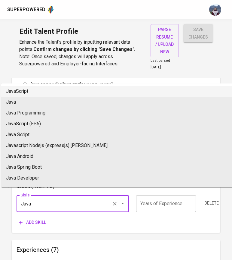
type input "Java"
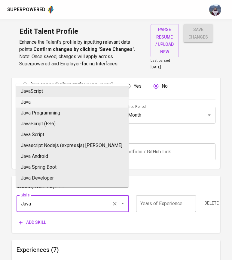
click at [108, 98] on li "Java" at bounding box center [72, 102] width 113 height 11
type input "Java"
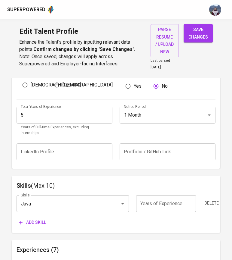
click at [35, 219] on span "Add skill" at bounding box center [32, 223] width 27 height 8
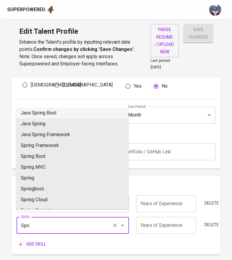
click at [67, 115] on li "Java Spring Boot" at bounding box center [72, 112] width 113 height 11
type input "Java Spring Boot"
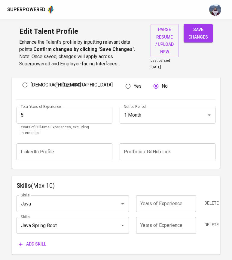
click at [38, 240] on span "Add skill" at bounding box center [32, 244] width 27 height 8
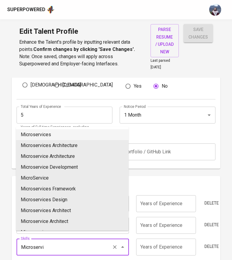
click at [66, 136] on li "Microservices" at bounding box center [72, 134] width 113 height 11
type input "Microservices"
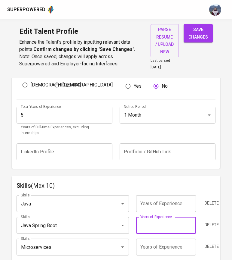
click at [160, 224] on input "number" at bounding box center [166, 225] width 60 height 17
type input "4"
click at [158, 240] on input "number" at bounding box center [166, 246] width 60 height 17
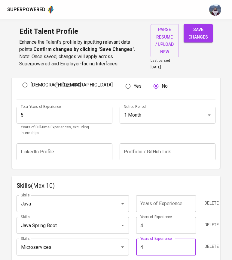
type input "4"
click at [160, 198] on input "number" at bounding box center [166, 203] width 60 height 17
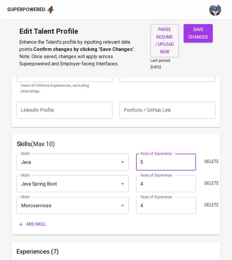
scroll to position [276, 0]
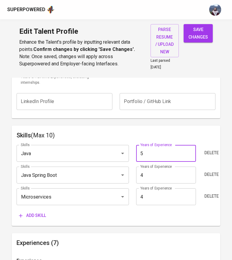
type input "5"
click at [195, 31] on span "save changes" at bounding box center [199, 33] width 20 height 15
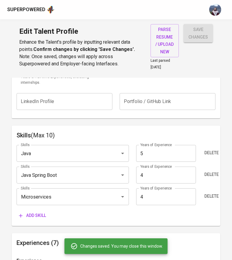
type input "Microservices"
type input "Java Spring Boot"
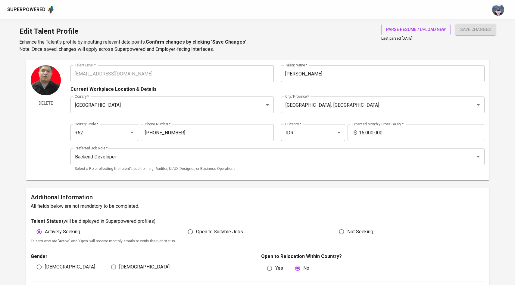
scroll to position [0, 0]
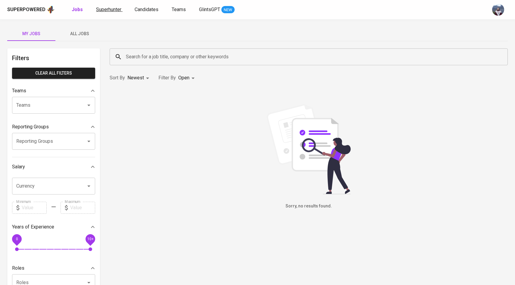
click at [104, 8] on span "Superhunter" at bounding box center [108, 10] width 25 height 6
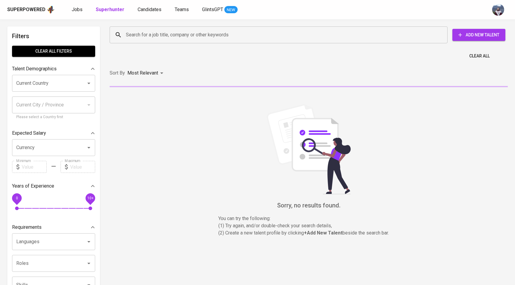
click at [142, 40] on input "Search for a job title, company or other keywords" at bounding box center [279, 34] width 311 height 11
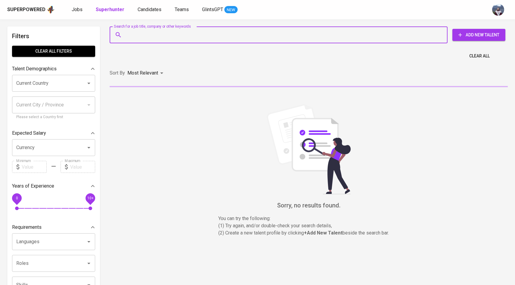
paste input "[EMAIL_ADDRESS][DOMAIN_NAME]"
type input "[EMAIL_ADDRESS][DOMAIN_NAME]"
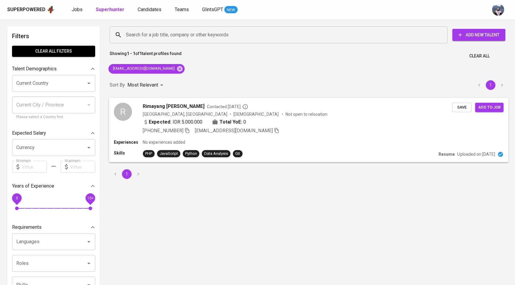
click at [140, 116] on div "R Rimayang Licia Arneta Contacted 2 years ago Indonesia, Palembang Female Not o…" at bounding box center [283, 119] width 338 height 32
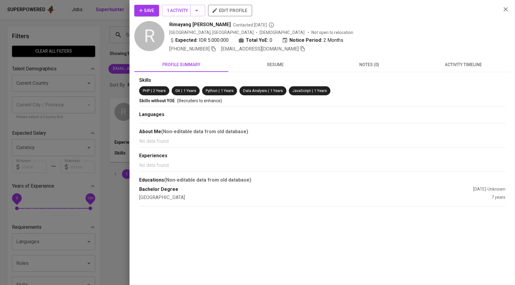
click at [449, 64] on span "activity timeline" at bounding box center [463, 65] width 87 height 8
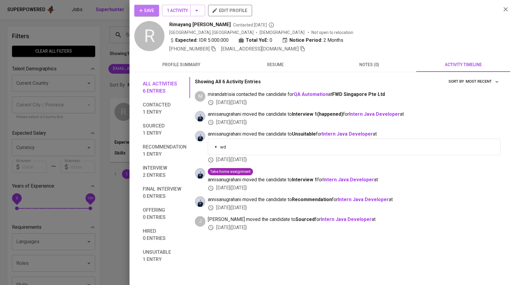
click at [153, 11] on span "Save" at bounding box center [146, 11] width 15 height 8
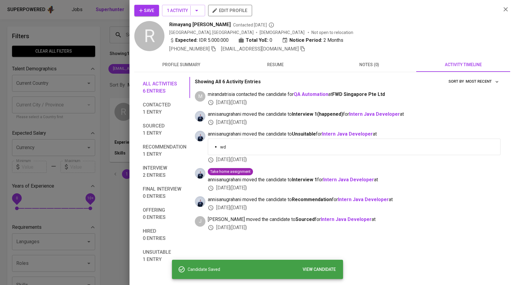
click at [71, 72] on div at bounding box center [257, 142] width 515 height 285
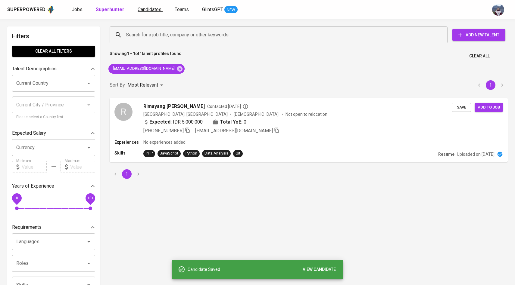
click at [138, 12] on span "Candidates" at bounding box center [150, 10] width 24 height 6
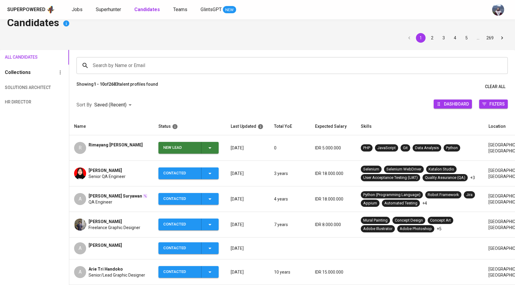
scroll to position [11, 0]
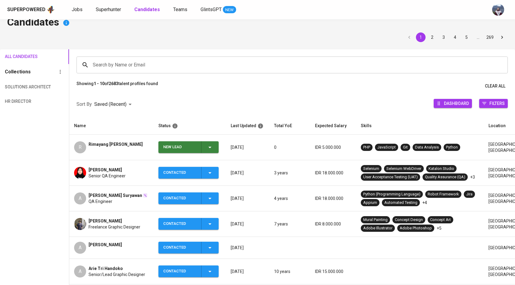
click at [210, 148] on icon "button" at bounding box center [209, 147] width 7 height 7
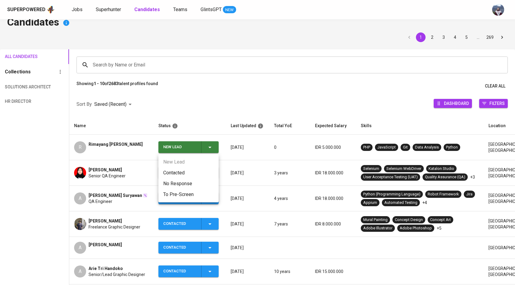
click at [185, 173] on li "Contacted" at bounding box center [188, 173] width 60 height 11
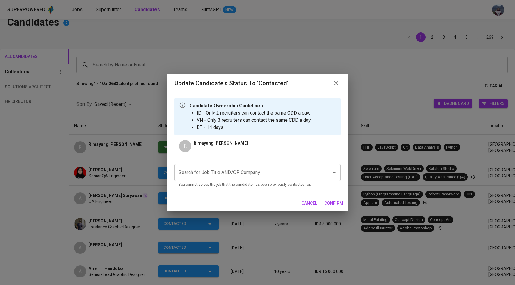
click at [208, 175] on input "Search for Job Title AND/OR Company" at bounding box center [249, 172] width 144 height 11
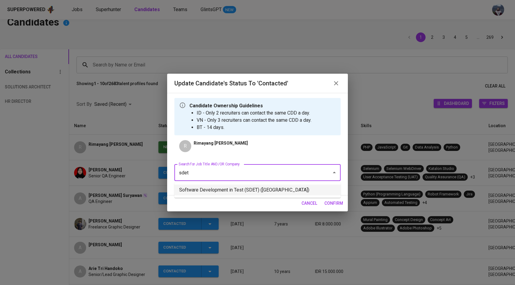
click at [210, 190] on li "Software Development in Test (SDET) (National University of Singapore)" at bounding box center [257, 190] width 166 height 11
type input "sdet"
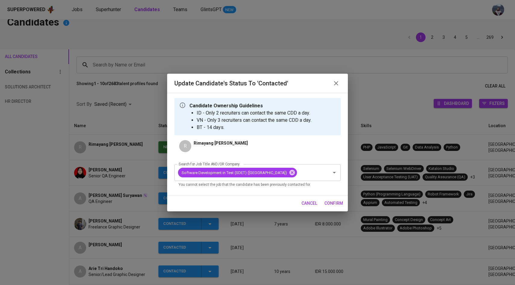
click at [331, 207] on span "confirm" at bounding box center [333, 204] width 19 height 8
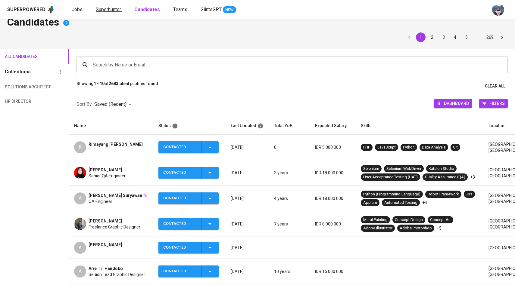
click at [113, 11] on span "Superhunter" at bounding box center [108, 10] width 25 height 6
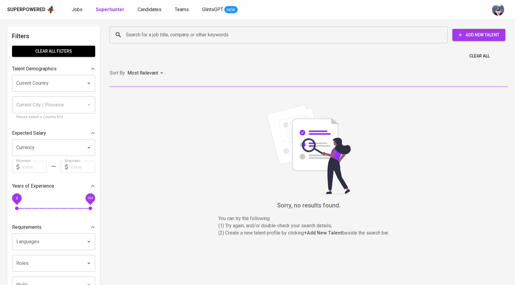
click at [128, 33] on input "Search for a job title, company or other keywords" at bounding box center [279, 34] width 311 height 11
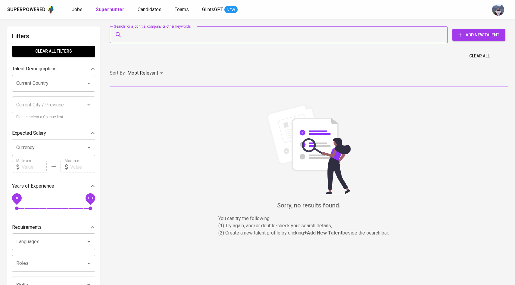
paste input "diza41@gmail.com"
type input "diza41@gmail.com"
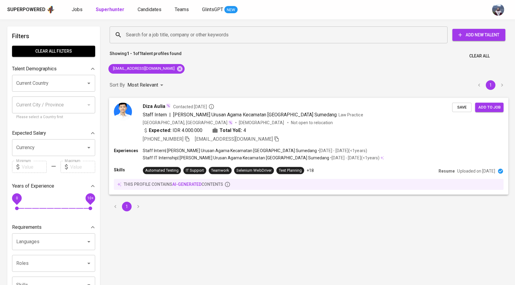
click at [119, 112] on img at bounding box center [123, 112] width 18 height 18
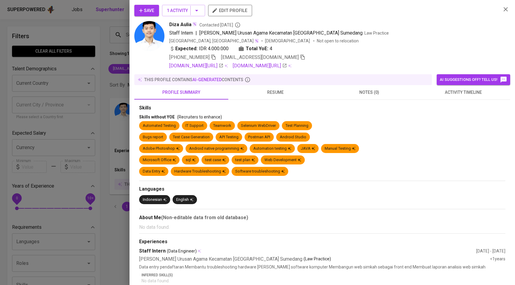
click at [456, 92] on span "activity timeline" at bounding box center [463, 93] width 87 height 8
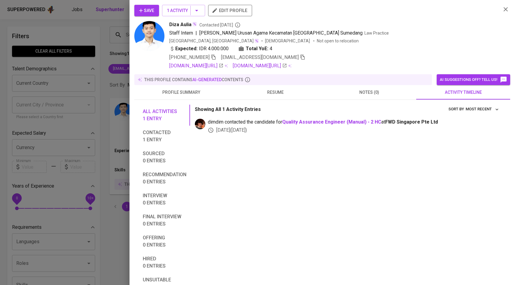
click at [150, 11] on span "Save" at bounding box center [146, 11] width 15 height 8
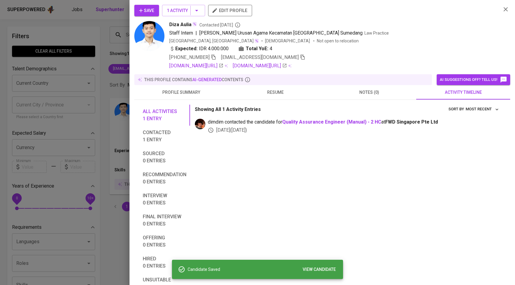
click at [102, 80] on div at bounding box center [257, 142] width 515 height 285
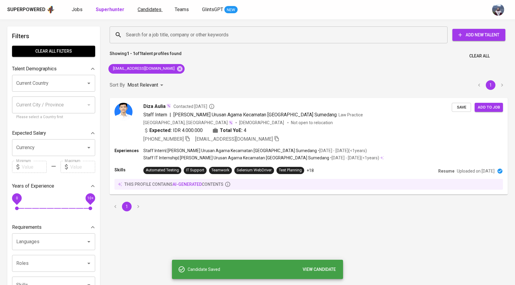
click at [157, 10] on span "Candidates" at bounding box center [150, 10] width 24 height 6
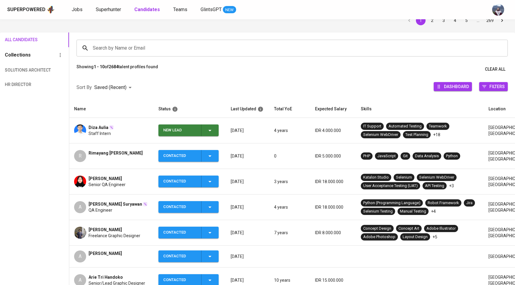
scroll to position [32, 0]
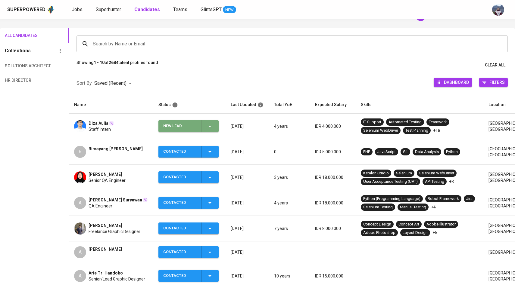
click at [207, 126] on icon "button" at bounding box center [209, 126] width 7 height 7
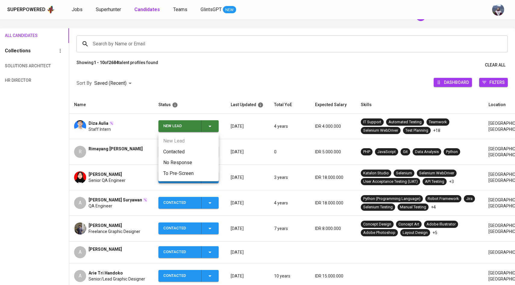
click at [170, 153] on li "Contacted" at bounding box center [188, 152] width 60 height 11
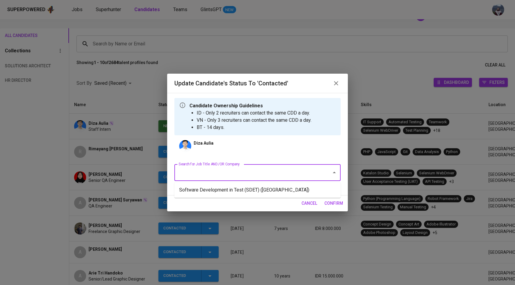
click at [193, 175] on input "Search for Job Title AND/OR Company" at bounding box center [249, 172] width 144 height 11
click at [195, 184] on ul "Software Development in Test (SDET) (National University of Singapore)" at bounding box center [257, 190] width 166 height 16
click at [196, 189] on li "Software Development in Test (SDET) (National University of Singapore)" at bounding box center [257, 190] width 166 height 11
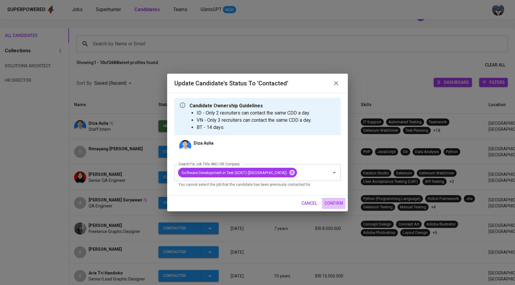
click at [336, 207] on span "confirm" at bounding box center [333, 204] width 19 height 8
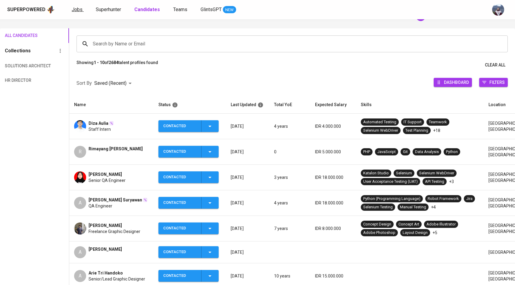
click at [78, 12] on span "Jobs" at bounding box center [77, 10] width 11 height 6
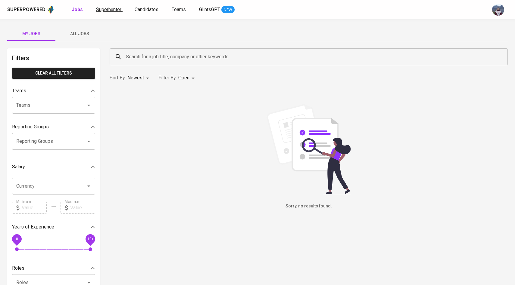
click at [103, 12] on span "Superhunter" at bounding box center [108, 10] width 25 height 6
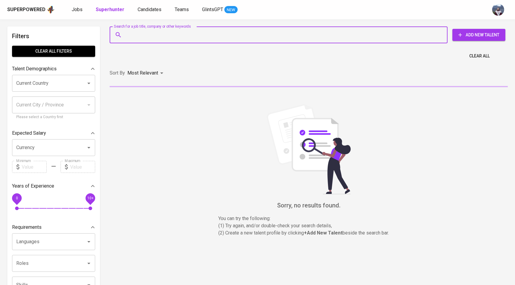
click at [131, 35] on input "Search for a job title, company or other keywords" at bounding box center [279, 34] width 311 height 11
paste input "baahy.96@gmail.com"
type input "baahy.96@gmail.com"
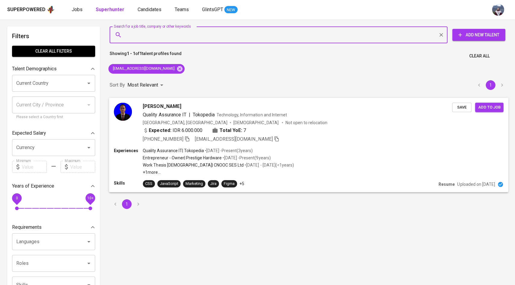
click at [123, 108] on img at bounding box center [123, 112] width 18 height 18
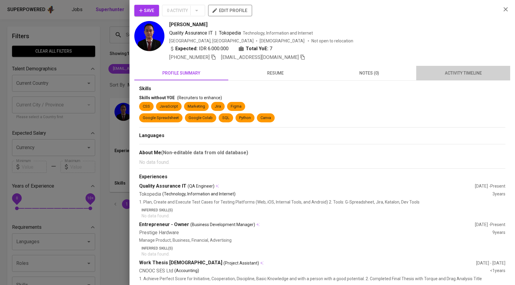
click at [470, 71] on span "activity timeline" at bounding box center [463, 74] width 87 height 8
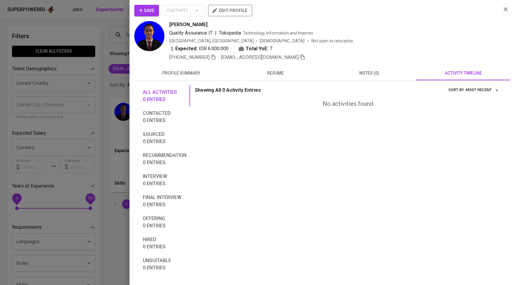
click at [157, 12] on button "Save" at bounding box center [146, 10] width 25 height 11
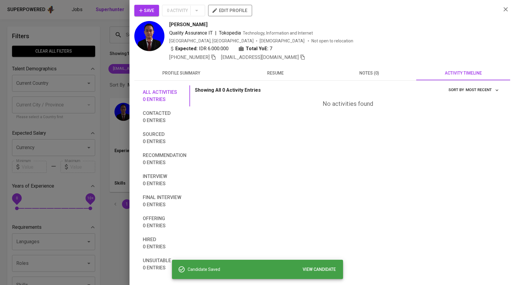
click at [109, 39] on div at bounding box center [257, 142] width 515 height 285
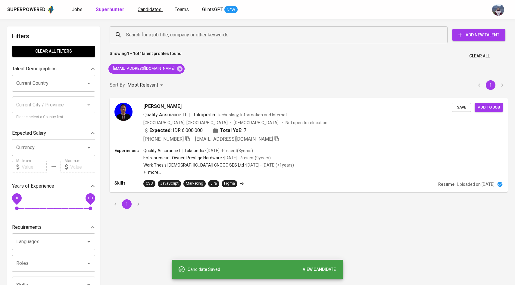
click at [154, 10] on span "Candidates" at bounding box center [150, 10] width 24 height 6
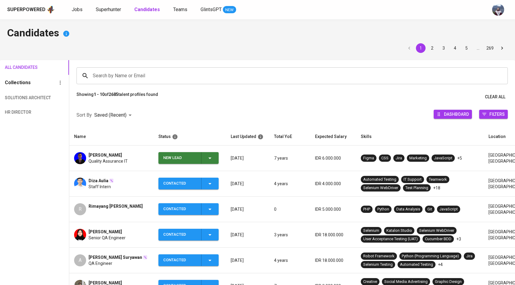
scroll to position [30, 0]
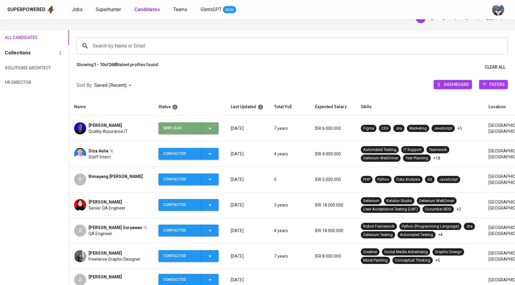
click at [210, 130] on icon "button" at bounding box center [209, 128] width 7 height 7
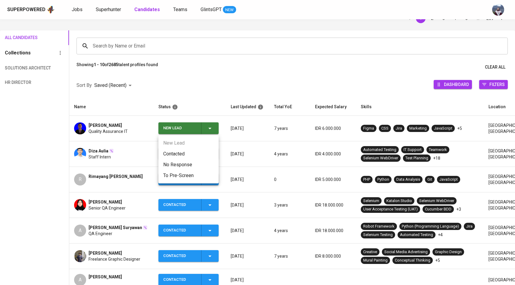
click at [183, 153] on li "Contacted" at bounding box center [188, 154] width 60 height 11
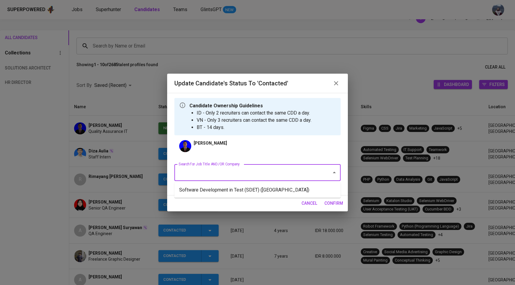
click at [210, 168] on input "Search for Job Title AND/OR Company" at bounding box center [249, 172] width 144 height 11
click at [220, 191] on li "Software Development in Test (SDET) (National University of Singapore)" at bounding box center [257, 190] width 166 height 11
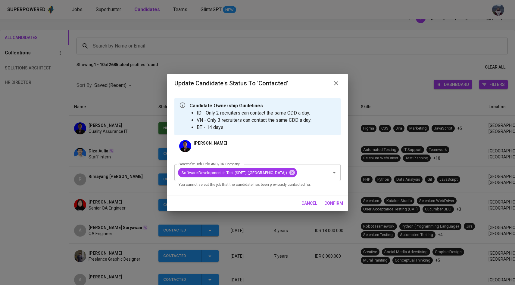
click at [334, 207] on span "confirm" at bounding box center [333, 204] width 19 height 8
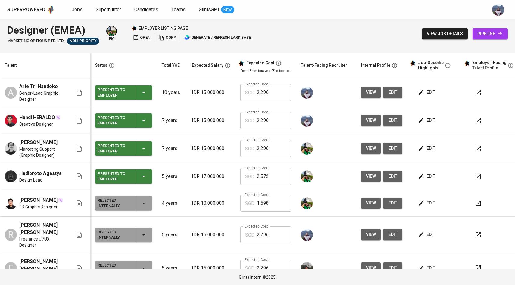
click at [374, 93] on span "view" at bounding box center [371, 93] width 10 height 8
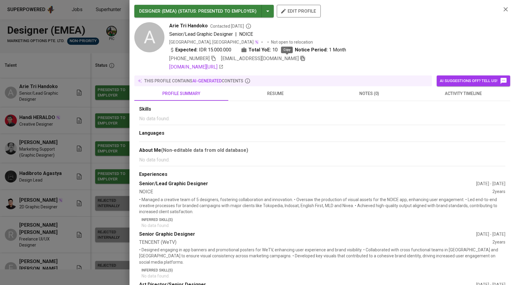
click at [300, 58] on icon "button" at bounding box center [302, 58] width 5 height 5
click at [64, 84] on div at bounding box center [257, 142] width 515 height 285
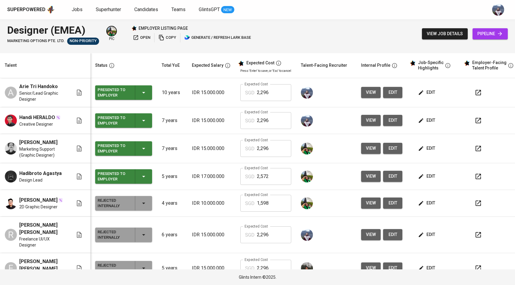
click at [420, 95] on icon "button" at bounding box center [421, 93] width 6 height 6
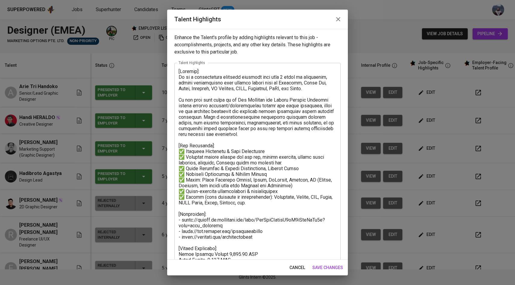
scroll to position [48, 0]
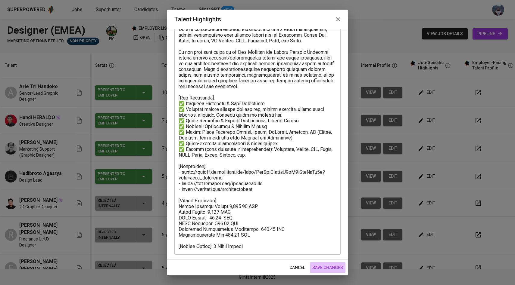
click at [321, 269] on span "save changes" at bounding box center [327, 268] width 31 height 8
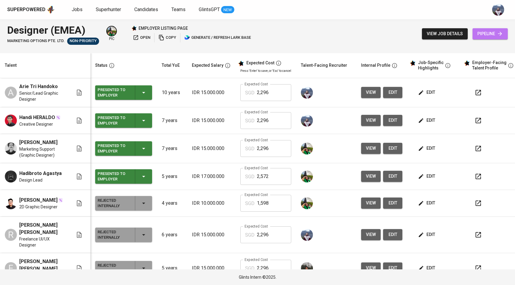
click at [479, 33] on span "pipeline" at bounding box center [490, 34] width 26 height 8
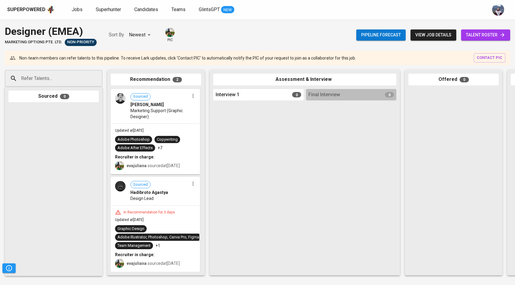
click at [60, 71] on div "Refer Talents..." at bounding box center [54, 78] width 98 height 17
paste input "arietrihandoko1@gmail.com"
type input "arietrihandoko1@gmail.com"
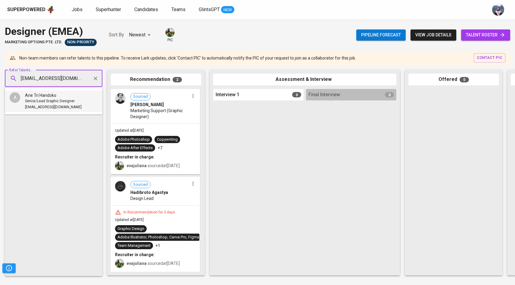
click at [28, 95] on span "Arie Tri Handoko" at bounding box center [40, 95] width 31 height 6
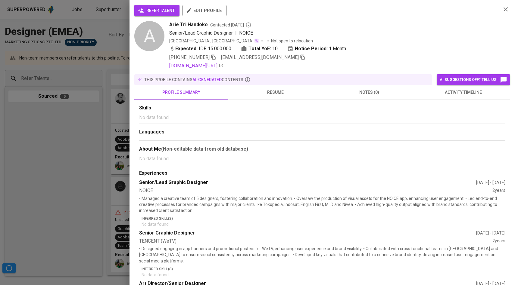
click at [164, 11] on span "refer talent" at bounding box center [157, 11] width 36 height 8
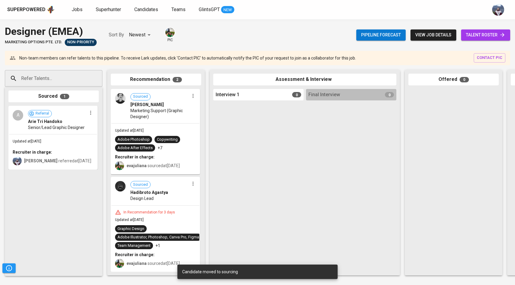
drag, startPoint x: 62, startPoint y: 138, endPoint x: 104, endPoint y: 138, distance: 41.2
click at [104, 138] on div "Refer Talents... Refer Talents... Sourced 1 A Referral Arie Tri Handoko Senior/…" at bounding box center [358, 172] width 717 height 215
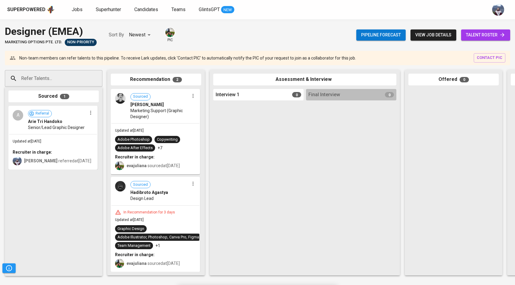
click at [470, 35] on span "talent roster" at bounding box center [485, 35] width 39 height 8
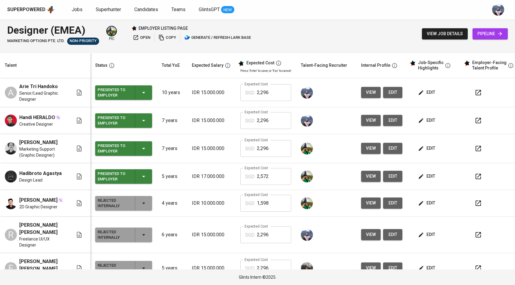
click at [371, 118] on span "view" at bounding box center [371, 121] width 10 height 8
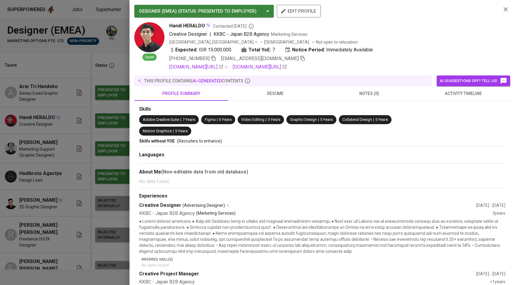
click at [300, 57] on icon "button" at bounding box center [302, 58] width 5 height 5
click at [85, 125] on div at bounding box center [257, 142] width 515 height 285
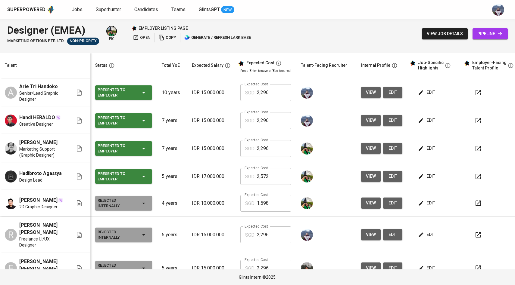
click at [500, 35] on icon at bounding box center [500, 34] width 4 height 4
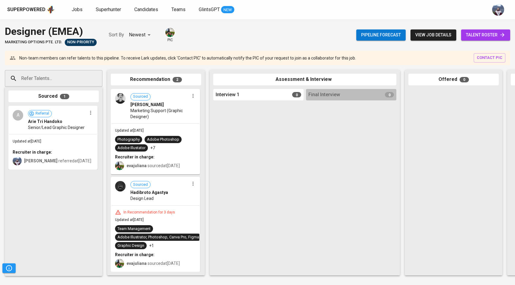
click at [46, 79] on input "Refer Talents..." at bounding box center [51, 78] width 63 height 11
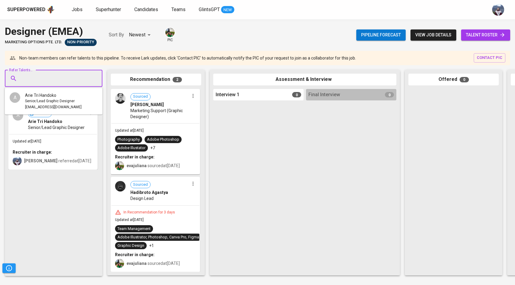
paste input "handiheraldo@gmail.com"
type input "handiheraldo@gmail.com"
click at [38, 99] on span "Creative Designer" at bounding box center [40, 101] width 30 height 6
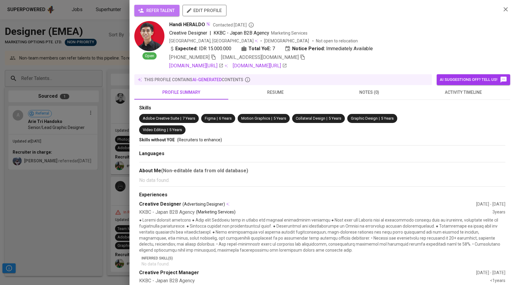
click at [172, 13] on span "refer talent" at bounding box center [157, 11] width 36 height 8
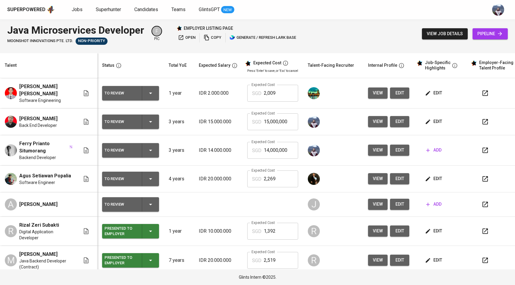
click at [368, 119] on button "view" at bounding box center [378, 121] width 20 height 11
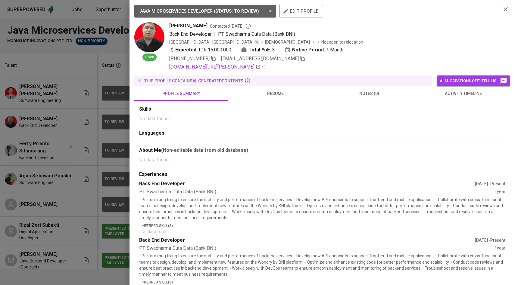
click at [104, 101] on div at bounding box center [257, 142] width 515 height 285
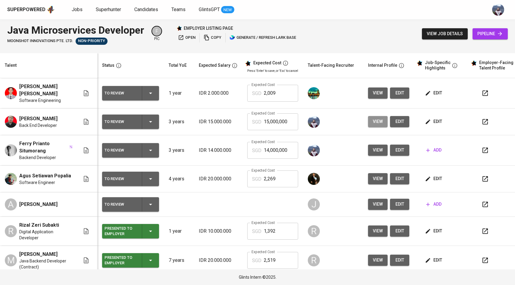
click at [368, 122] on button "view" at bounding box center [378, 121] width 20 height 11
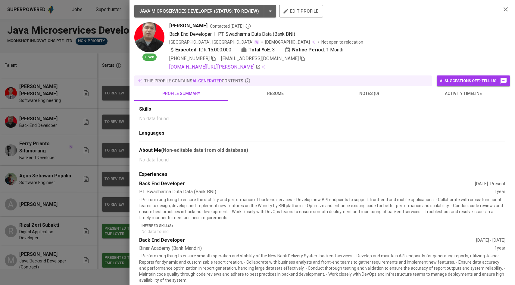
click at [78, 46] on div at bounding box center [257, 142] width 515 height 285
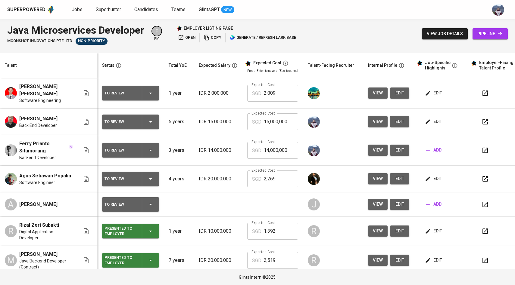
click at [147, 118] on icon "button" at bounding box center [150, 121] width 7 height 7
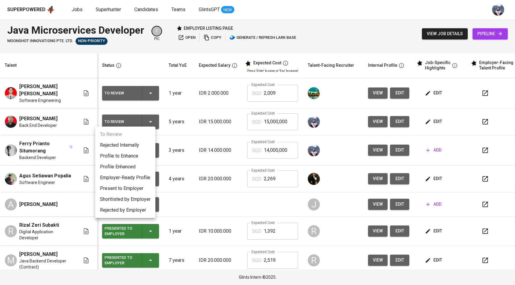
click at [138, 177] on li "Employer-Ready Profile" at bounding box center [125, 177] width 60 height 11
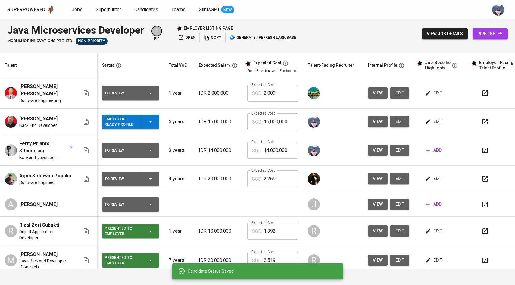
click at [373, 120] on span "view" at bounding box center [378, 122] width 10 height 8
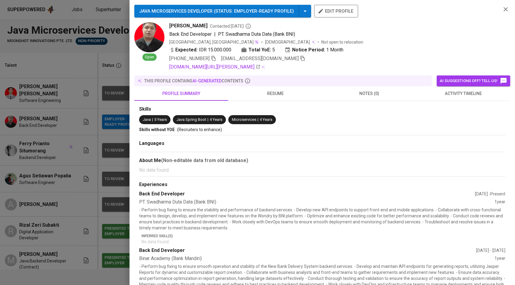
click at [64, 177] on div at bounding box center [257, 142] width 515 height 285
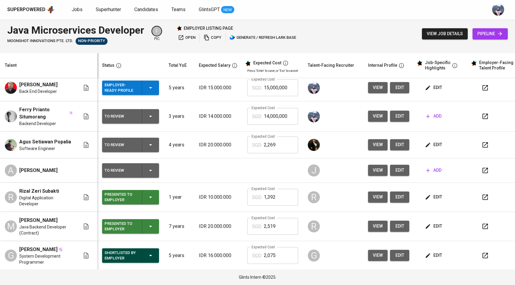
scroll to position [41, 0]
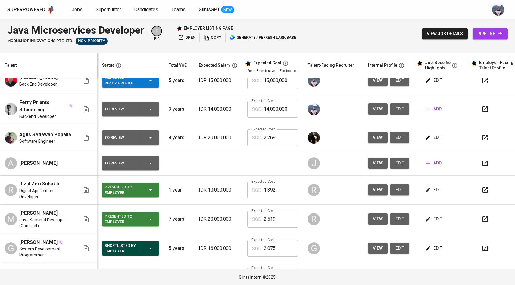
click at [354, 189] on td "R" at bounding box center [333, 190] width 60 height 29
click at [373, 188] on span "view" at bounding box center [378, 190] width 10 height 8
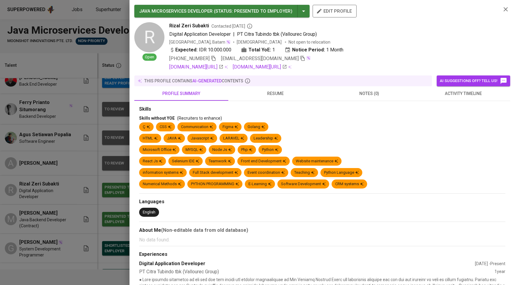
click at [100, 170] on div at bounding box center [257, 142] width 515 height 285
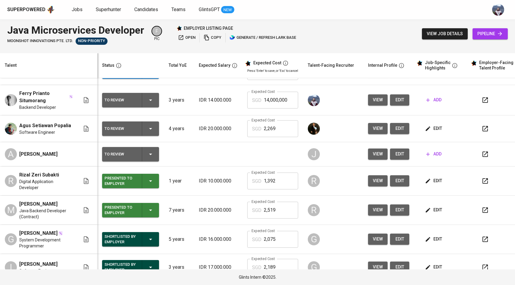
scroll to position [73, 0]
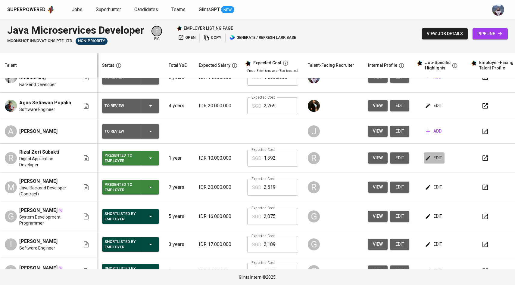
click at [423, 163] on button "edit" at bounding box center [433, 158] width 21 height 11
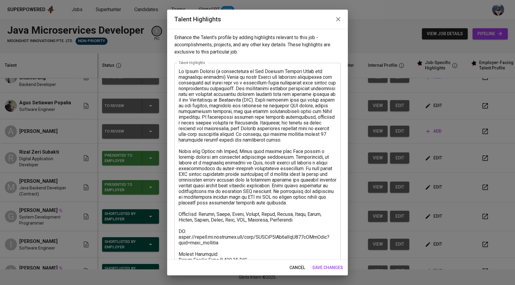
scroll to position [48, 0]
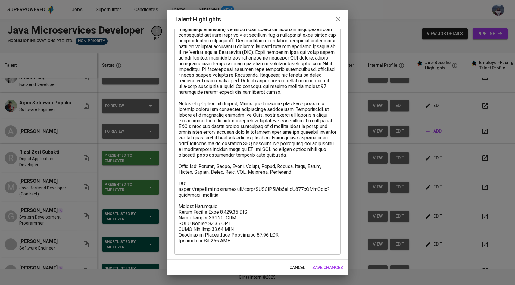
click at [341, 267] on span "save changes" at bounding box center [327, 268] width 31 height 8
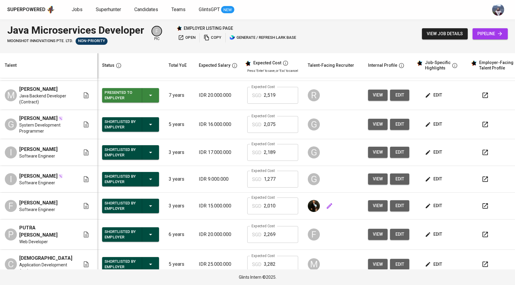
scroll to position [192, 0]
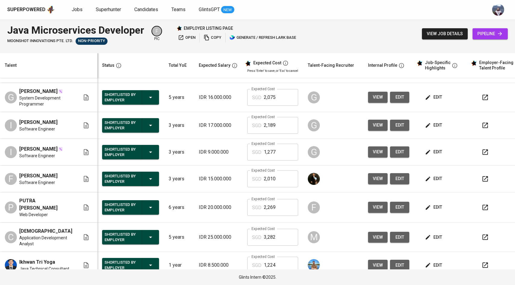
click at [395, 183] on span "edit" at bounding box center [400, 179] width 10 height 8
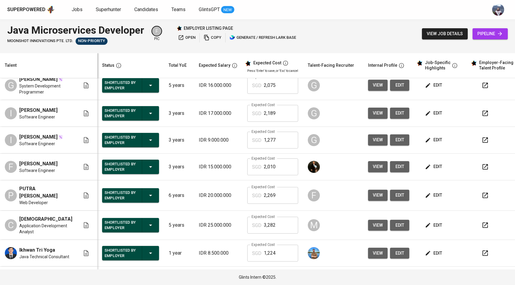
scroll to position [206, 0]
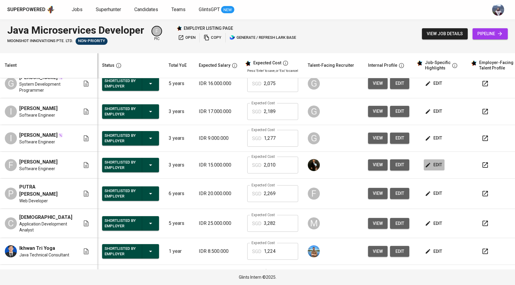
click at [424, 168] on button "edit" at bounding box center [433, 165] width 21 height 11
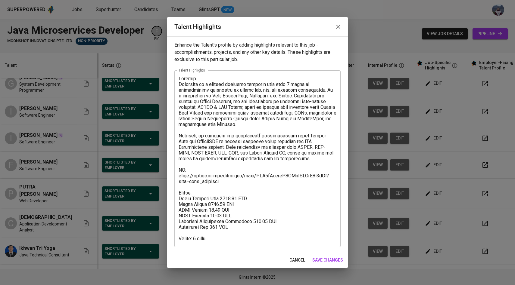
click at [324, 258] on span "save changes" at bounding box center [327, 261] width 31 height 8
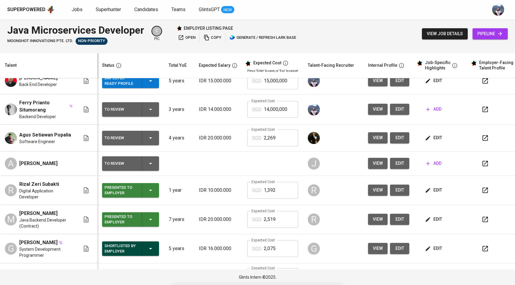
scroll to position [0, 0]
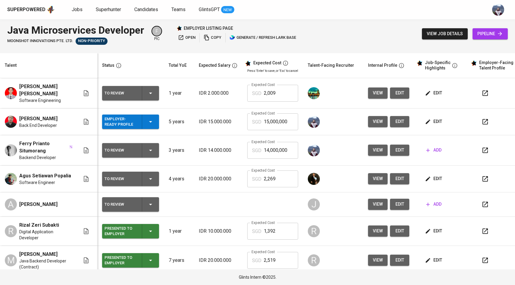
click at [426, 119] on span "edit" at bounding box center [434, 122] width 16 height 8
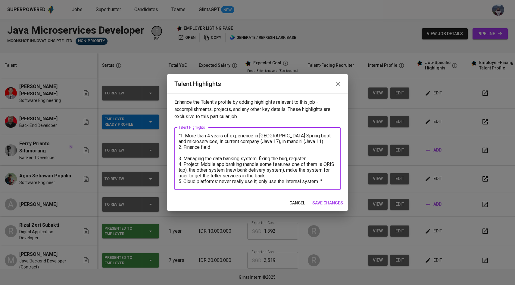
drag, startPoint x: 323, startPoint y: 184, endPoint x: 168, endPoint y: 131, distance: 163.5
click at [168, 131] on div "Enhance the Talent's profile by adding highlights relevant to this job - accomp…" at bounding box center [257, 145] width 181 height 102
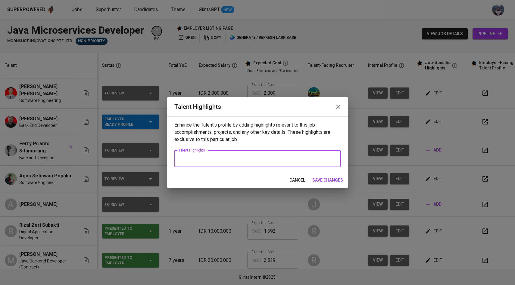
paste textarea "handiheraldo@gmail.com"
type textarea "handiheraldo@gmail.com"
click at [285, 175] on div "cancel save changes" at bounding box center [257, 180] width 181 height 16
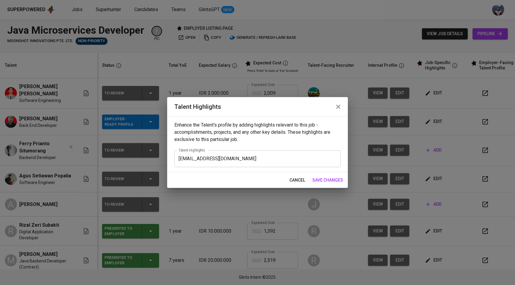
click at [293, 179] on span "cancel" at bounding box center [297, 181] width 16 height 8
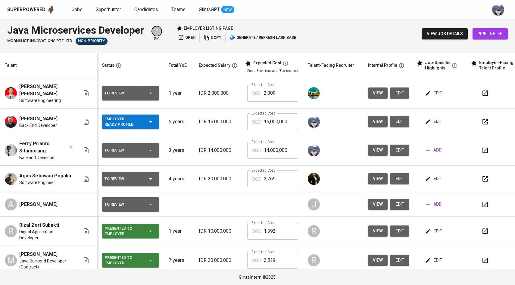
click at [433, 118] on span "edit" at bounding box center [434, 122] width 16 height 8
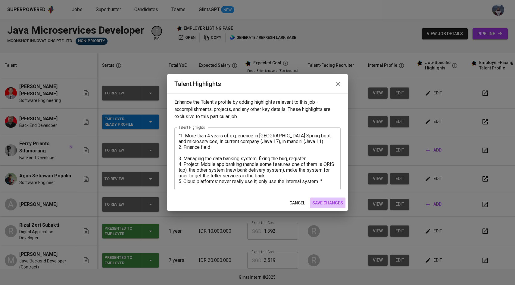
click at [337, 201] on span "save changes" at bounding box center [327, 204] width 31 height 8
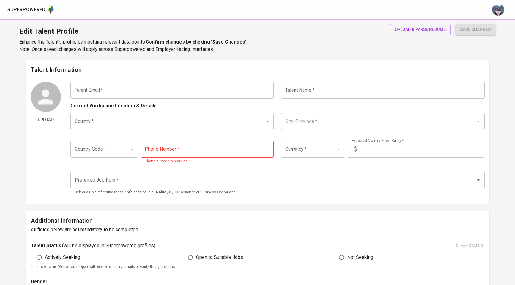
type input "[EMAIL_ADDRESS][DOMAIN_NAME]"
type input "[PERSON_NAME]"
type input "[GEOGRAPHIC_DATA]"
type input "[GEOGRAPHIC_DATA], [GEOGRAPHIC_DATA]"
type input "+62"
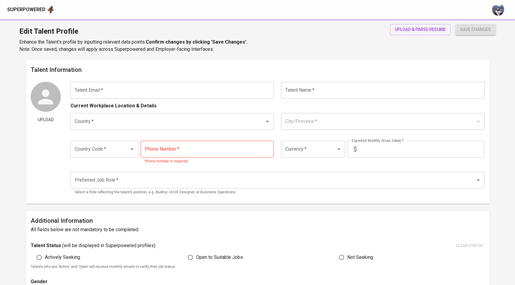
type input "[PHONE_NUMBER]"
type input "IDR"
type input "Backend Developer"
radio input "true"
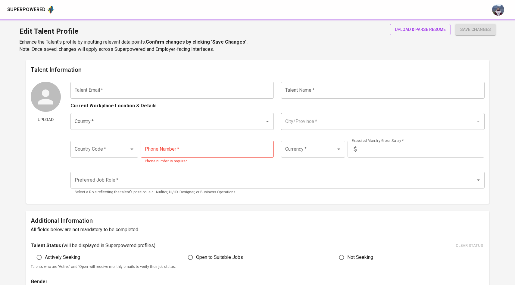
type input "3"
type input "1 Month"
